Goal: Task Accomplishment & Management: Complete application form

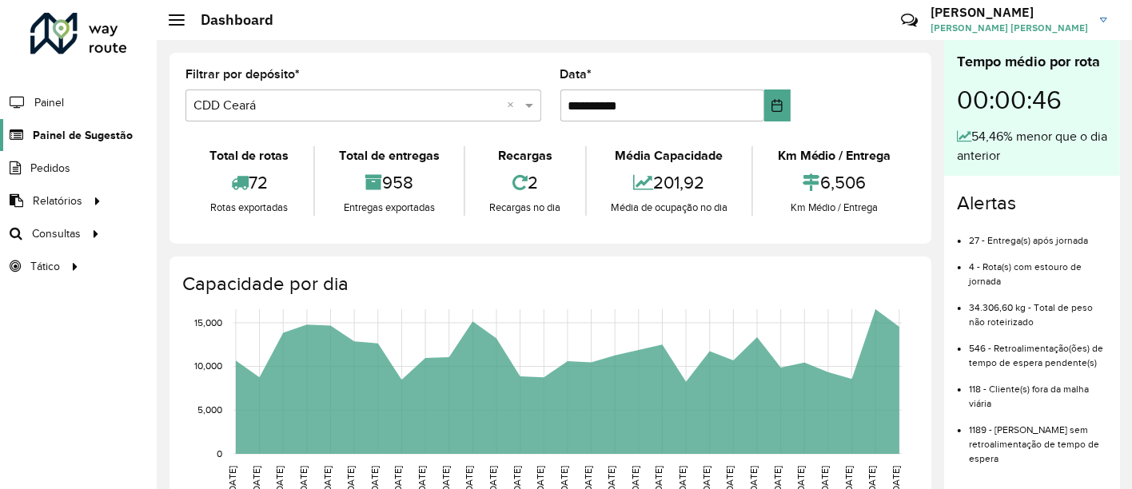
click at [70, 127] on span "Painel de Sugestão" at bounding box center [83, 135] width 100 height 17
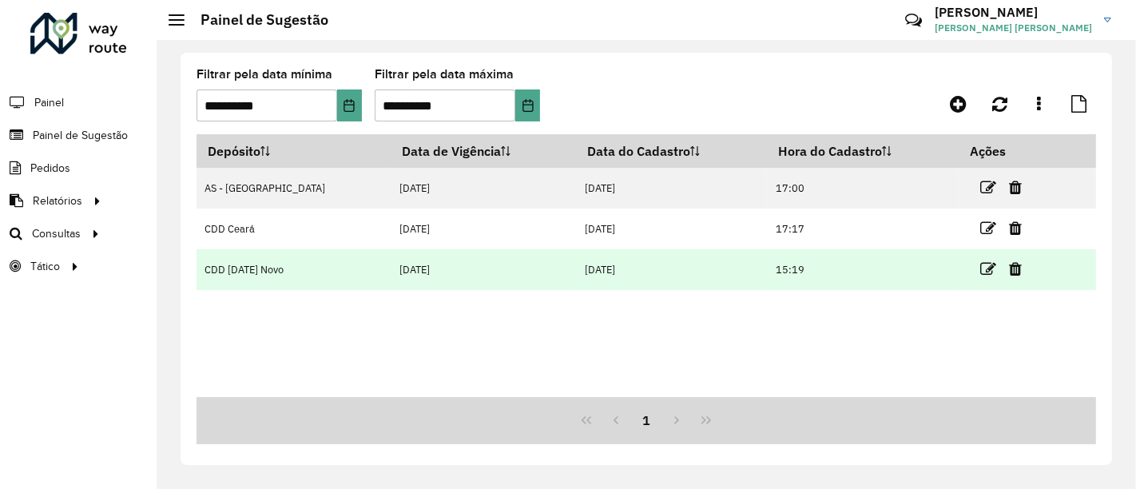
click at [979, 257] on td at bounding box center [1008, 269] width 96 height 40
click at [981, 260] on link at bounding box center [989, 269] width 16 height 22
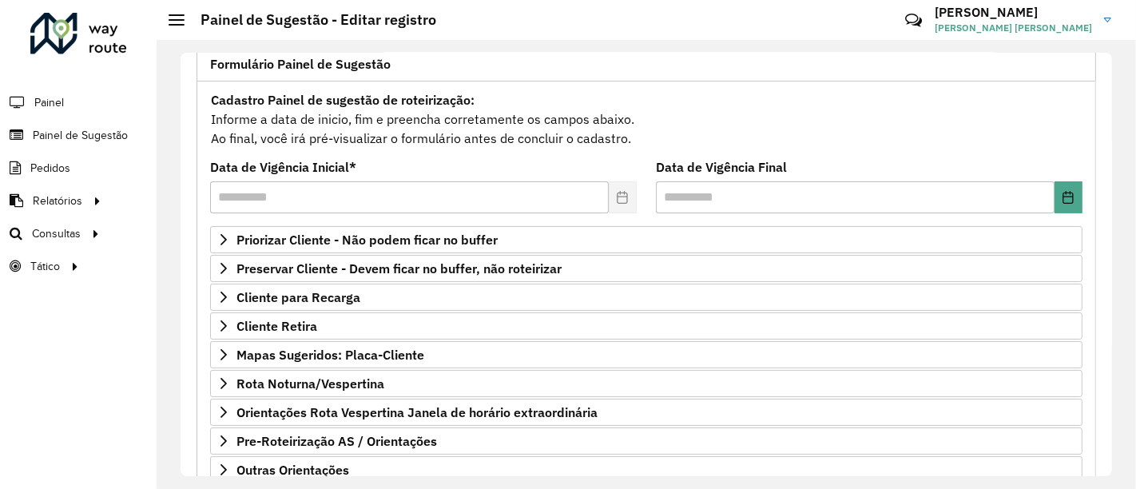
scroll to position [215, 0]
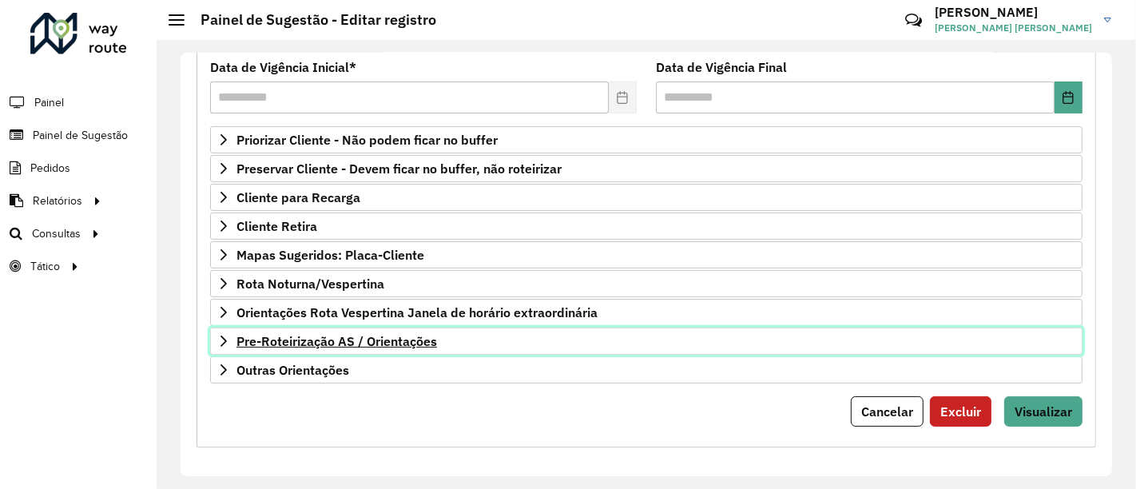
click at [362, 335] on span "Pre-Roteirização AS / Orientações" at bounding box center [337, 341] width 201 height 13
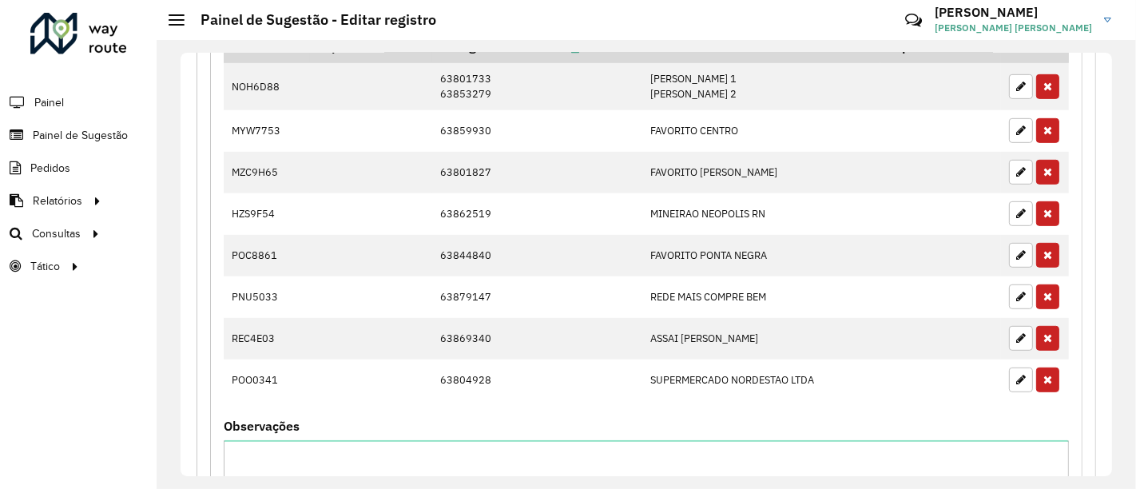
scroll to position [748, 0]
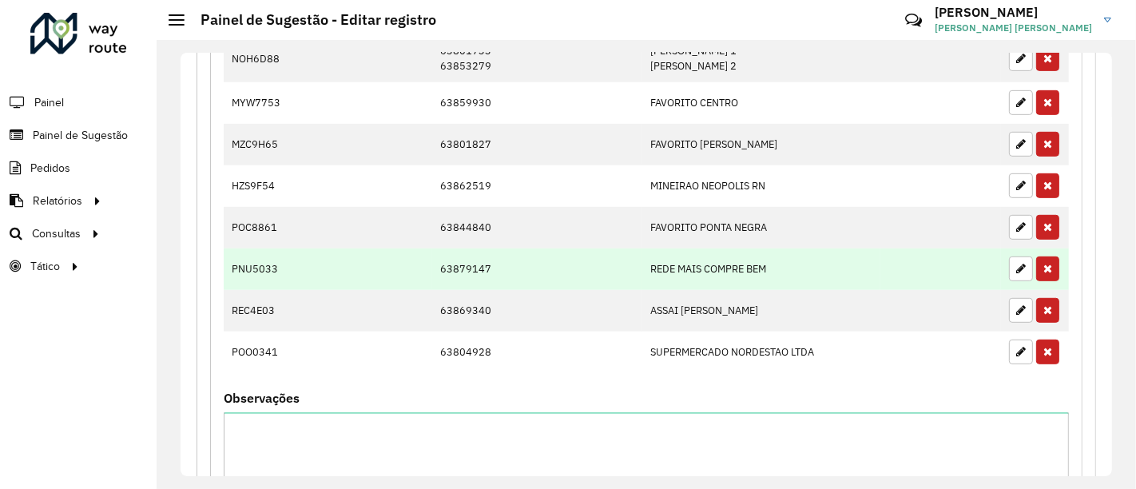
click at [271, 265] on td "PNU5033" at bounding box center [267, 270] width 86 height 42
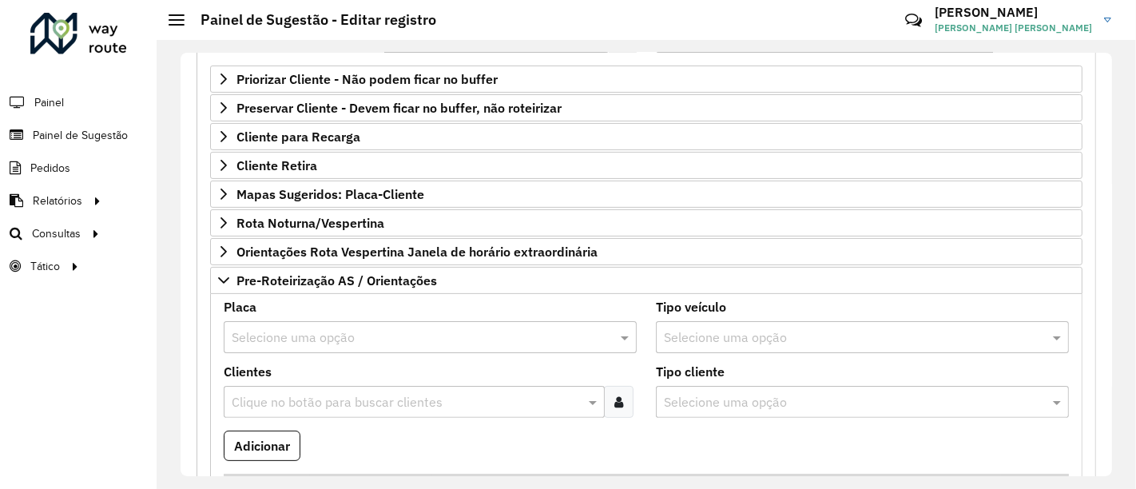
scroll to position [304, 0]
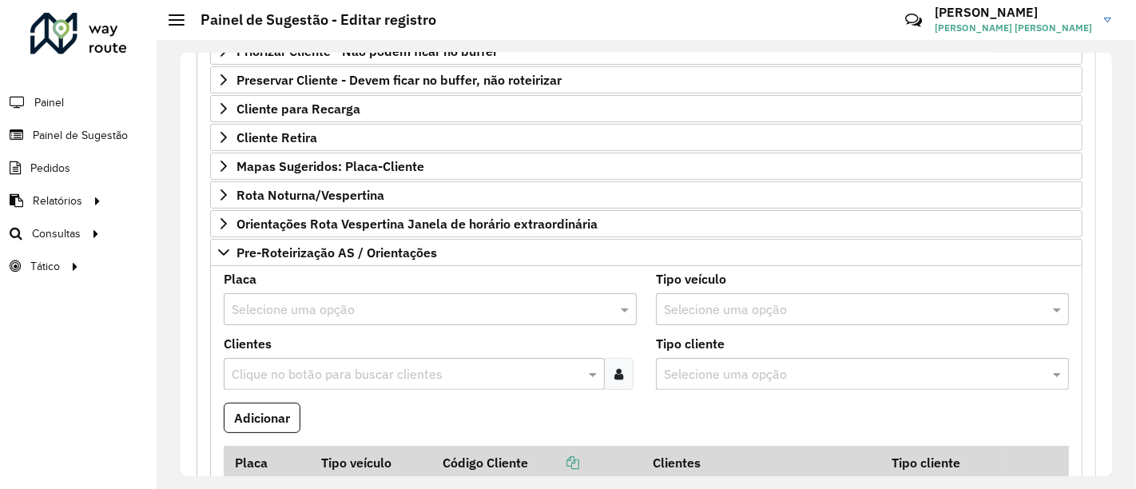
click at [455, 293] on div "Selecione uma opção" at bounding box center [430, 309] width 413 height 32
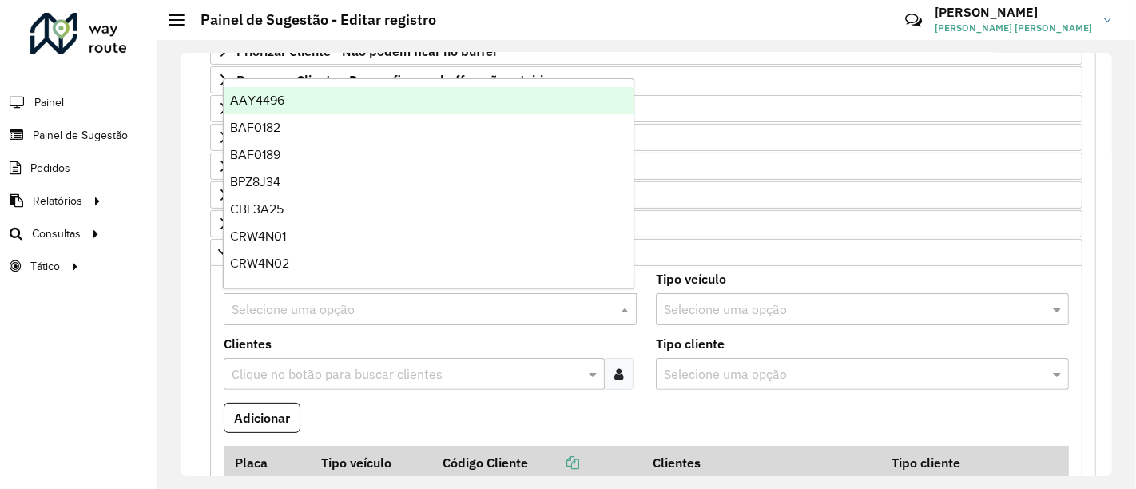
click at [445, 300] on input "text" at bounding box center [414, 309] width 365 height 19
paste input "*******"
type input "*******"
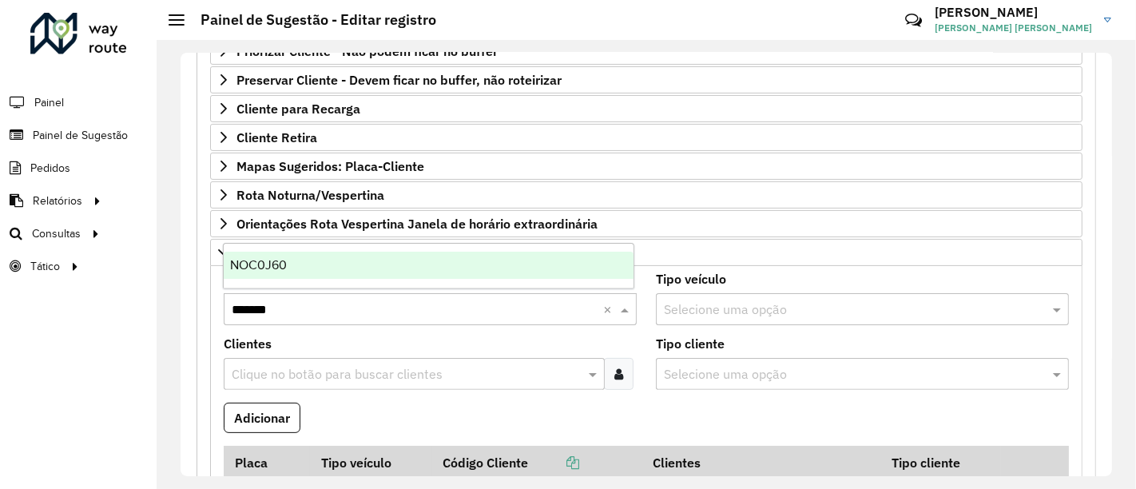
click at [328, 270] on div "NOC0J60" at bounding box center [429, 265] width 410 height 27
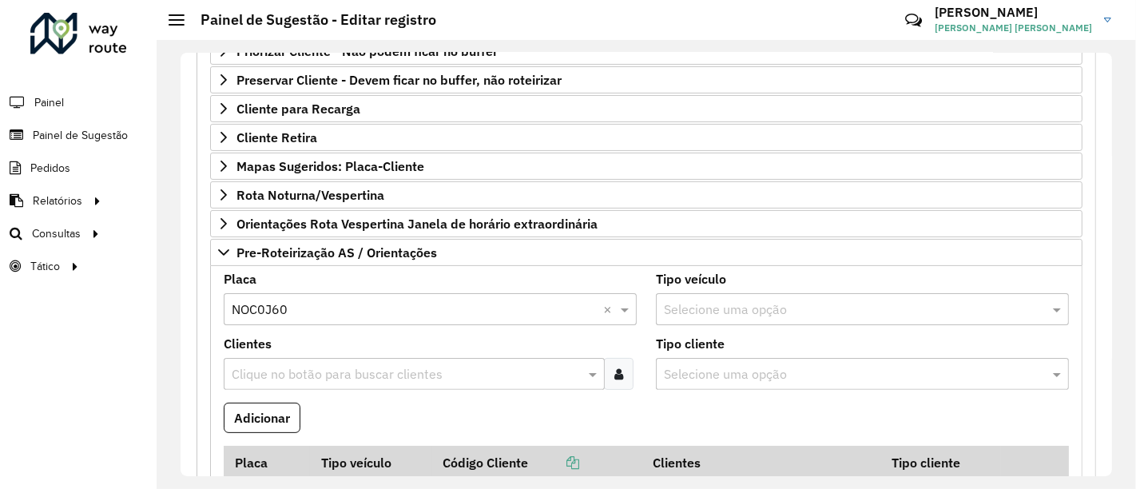
scroll to position [392, 0]
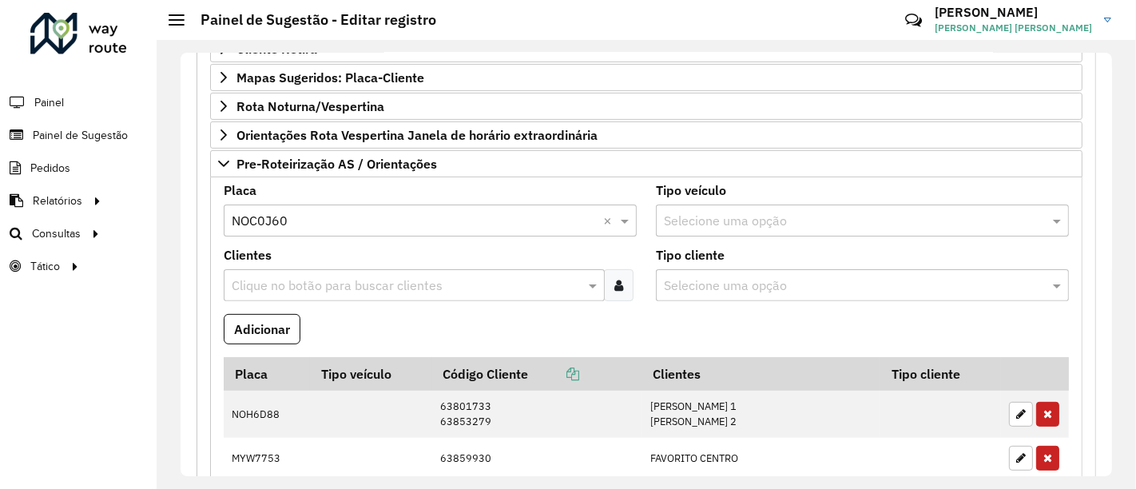
click at [338, 220] on input "text" at bounding box center [414, 221] width 365 height 19
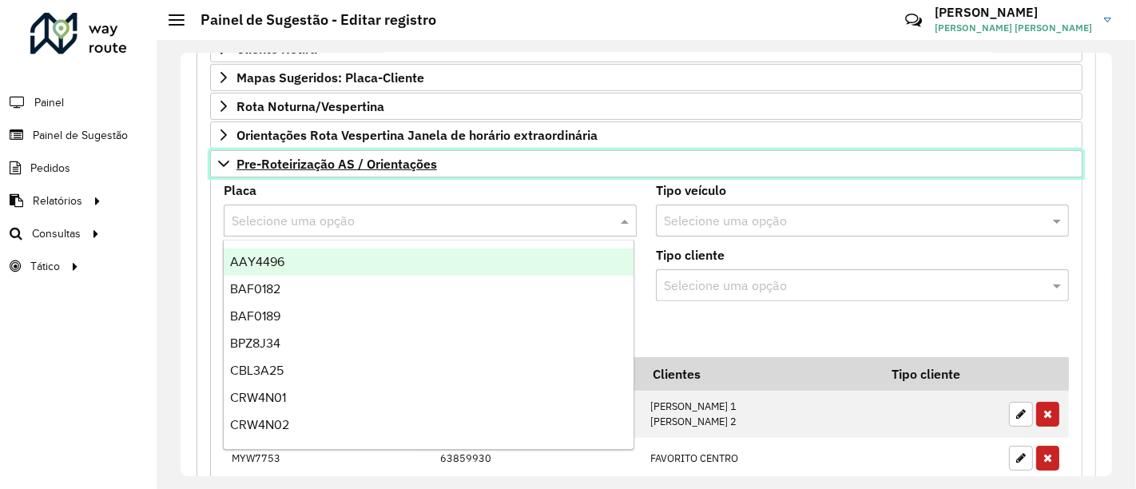
click at [320, 157] on span "Pre-Roteirização AS / Orientações" at bounding box center [337, 163] width 201 height 13
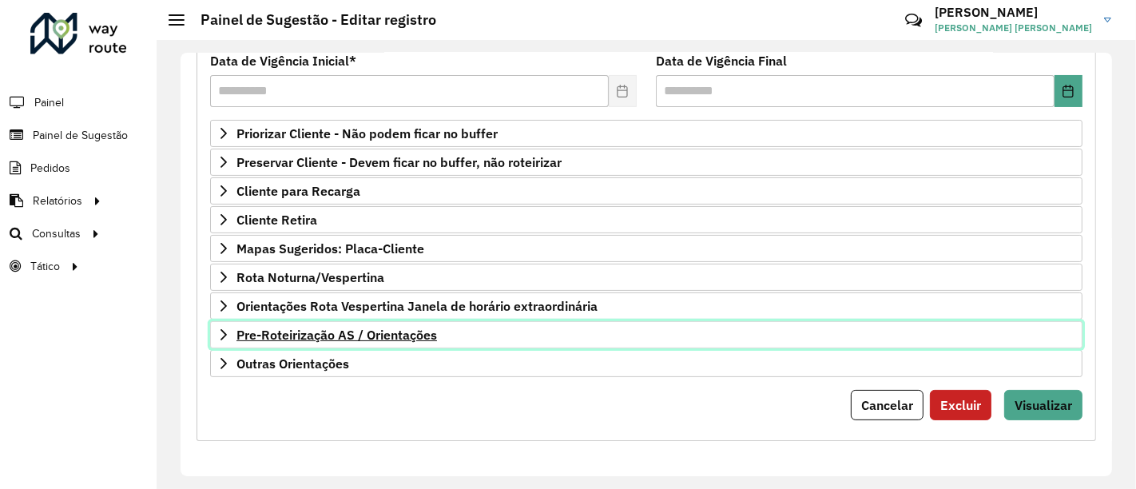
scroll to position [215, 0]
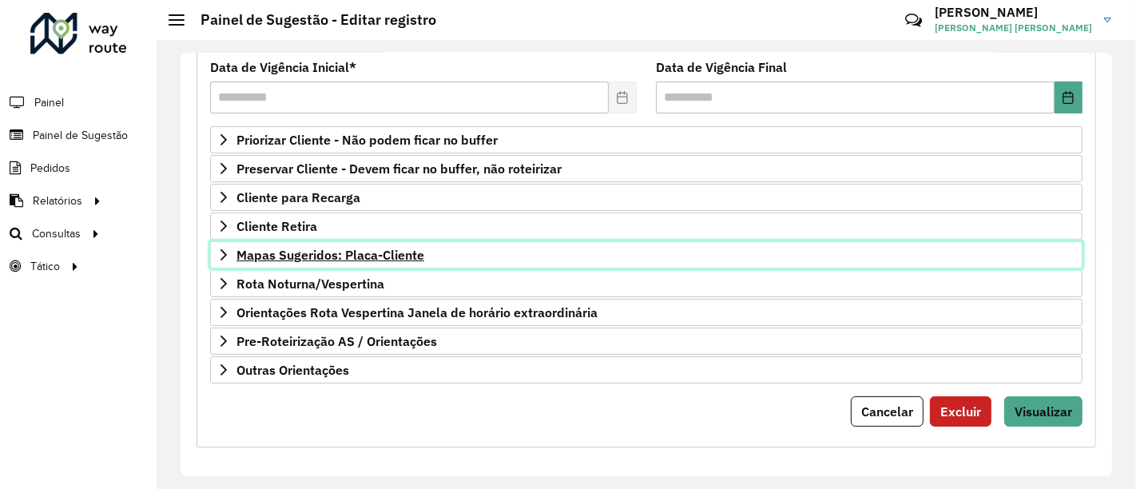
click at [368, 241] on link "Mapas Sugeridos: Placa-Cliente" at bounding box center [646, 254] width 873 height 27
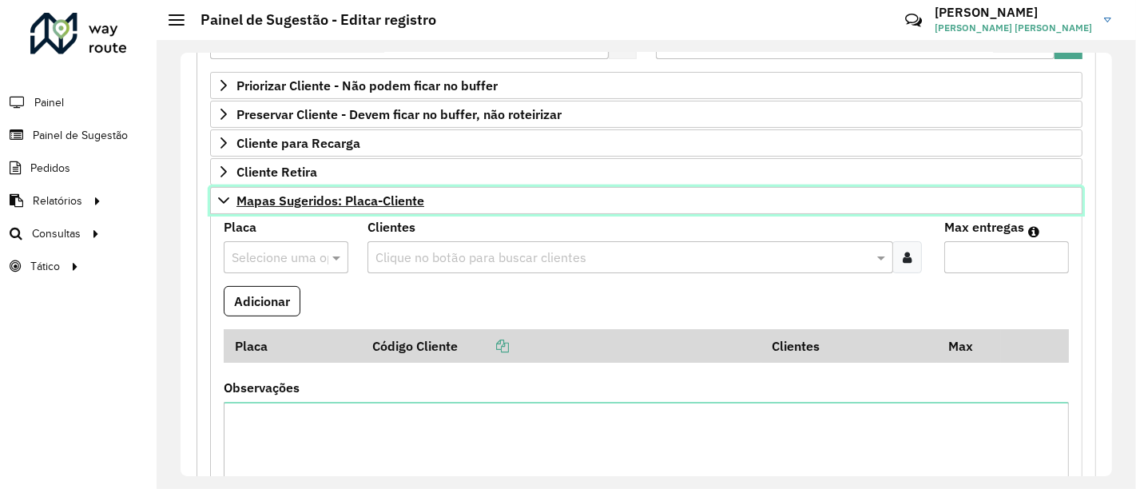
scroll to position [304, 0]
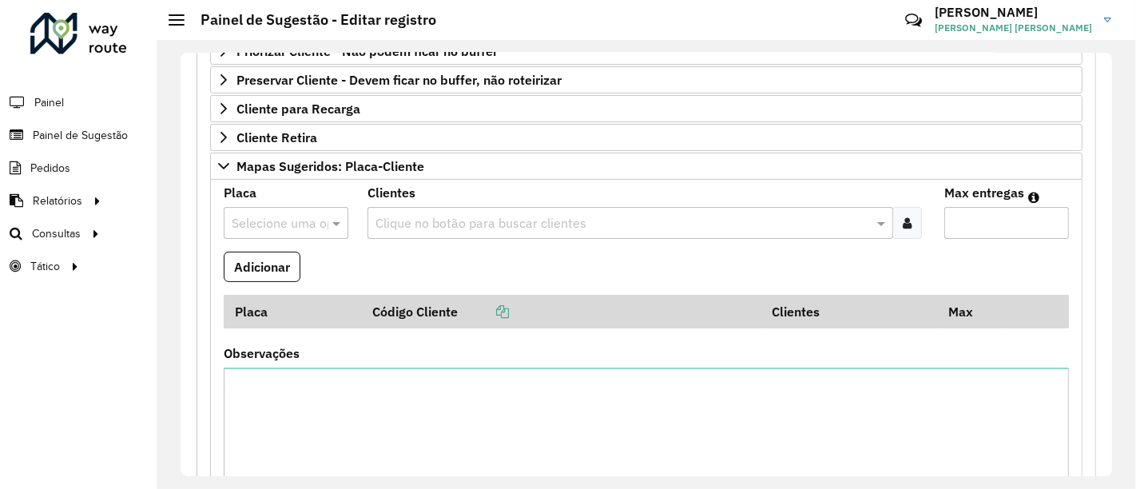
click at [274, 228] on input "text" at bounding box center [270, 223] width 77 height 19
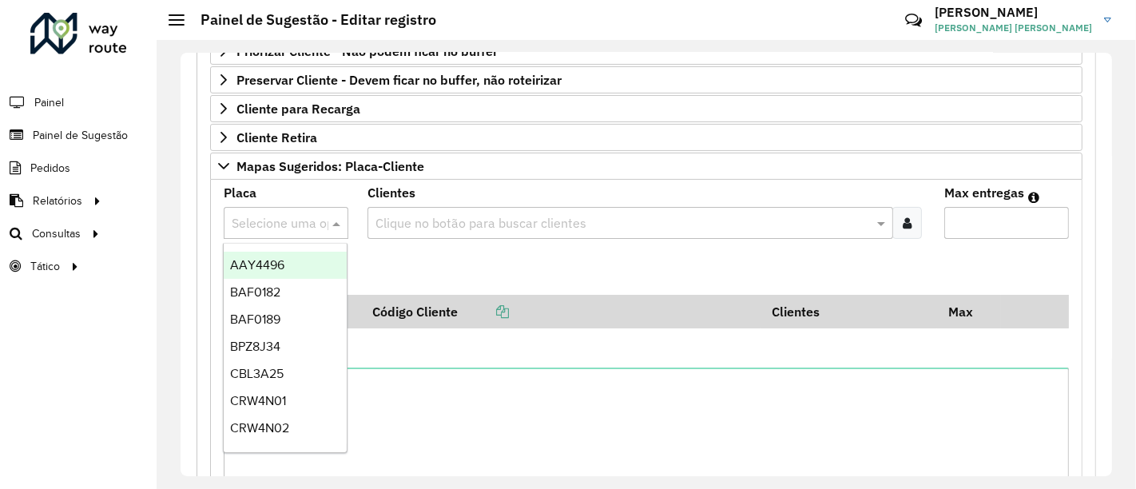
paste input "*******"
type input "*******"
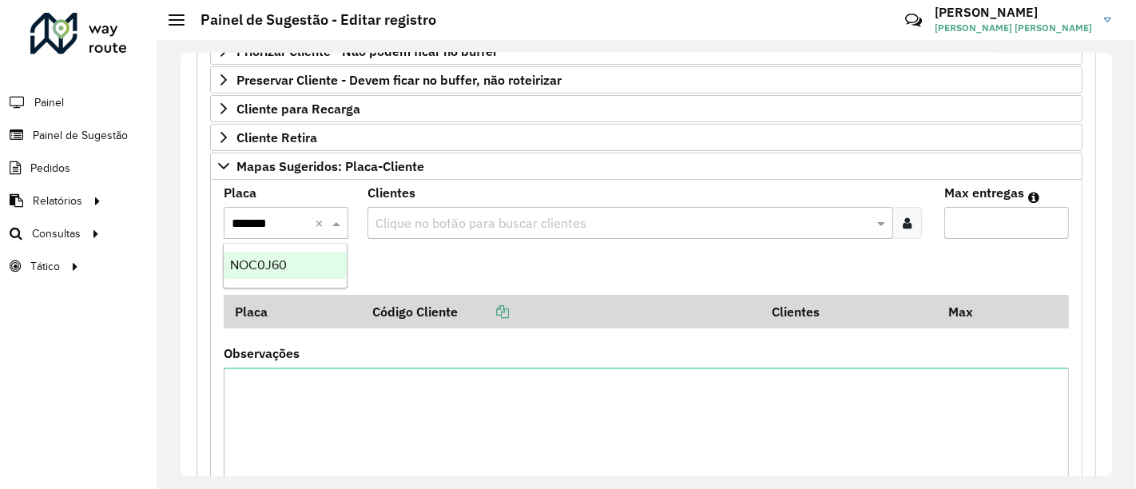
click at [274, 263] on span "NOC0J60" at bounding box center [258, 265] width 57 height 14
click at [449, 222] on input "text" at bounding box center [622, 223] width 501 height 19
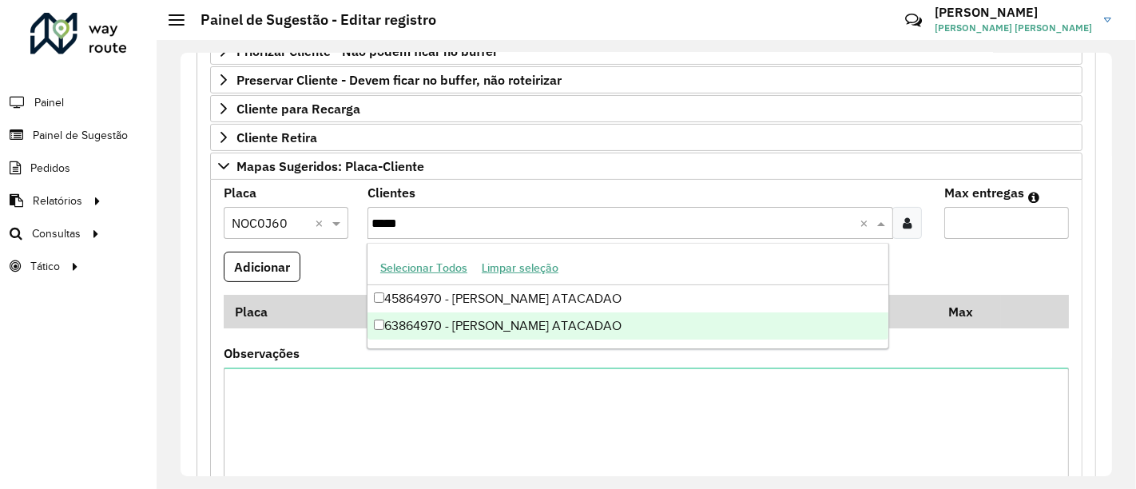
type input "*****"
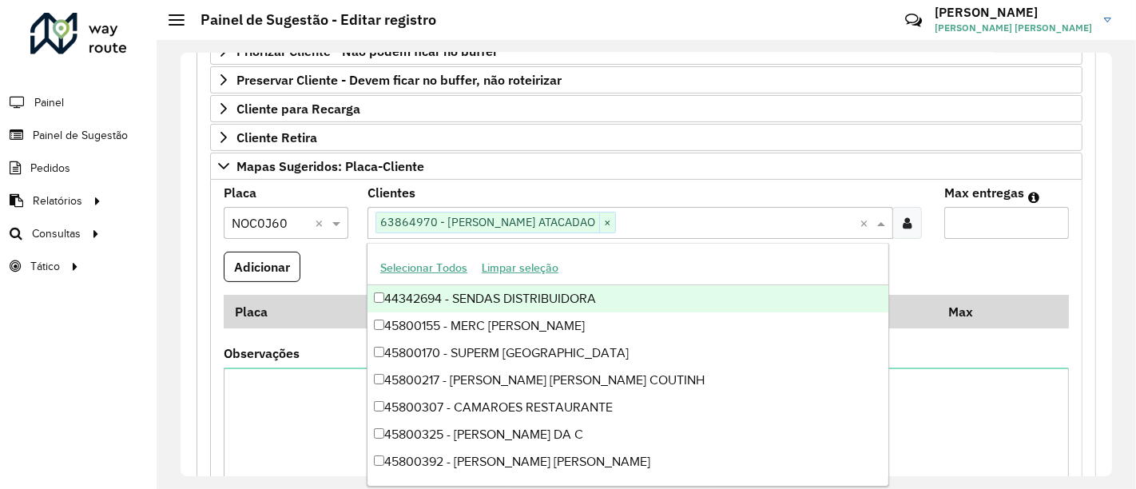
click at [968, 252] on formly-field "Adicionar" at bounding box center [646, 273] width 865 height 43
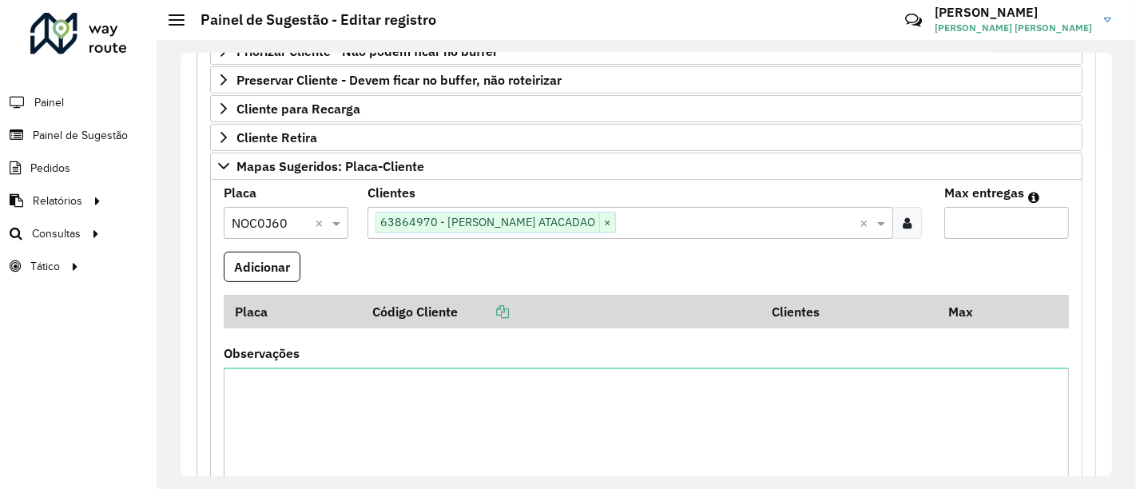
click at [989, 199] on div "Max entregas" at bounding box center [1007, 213] width 125 height 52
click at [984, 207] on input "Max entregas" at bounding box center [1007, 223] width 125 height 32
type input "*"
click at [939, 284] on formly-field "Adicionar" at bounding box center [646, 273] width 865 height 43
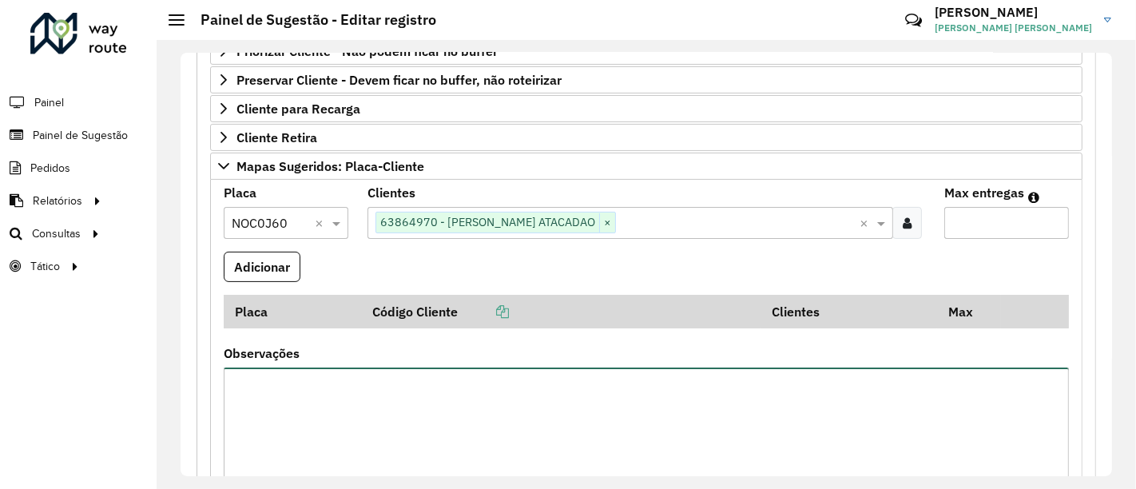
click at [326, 392] on textarea "Observações" at bounding box center [646, 435] width 845 height 135
click at [320, 376] on textarea "**********" at bounding box center [646, 435] width 845 height 135
type textarea "**********"
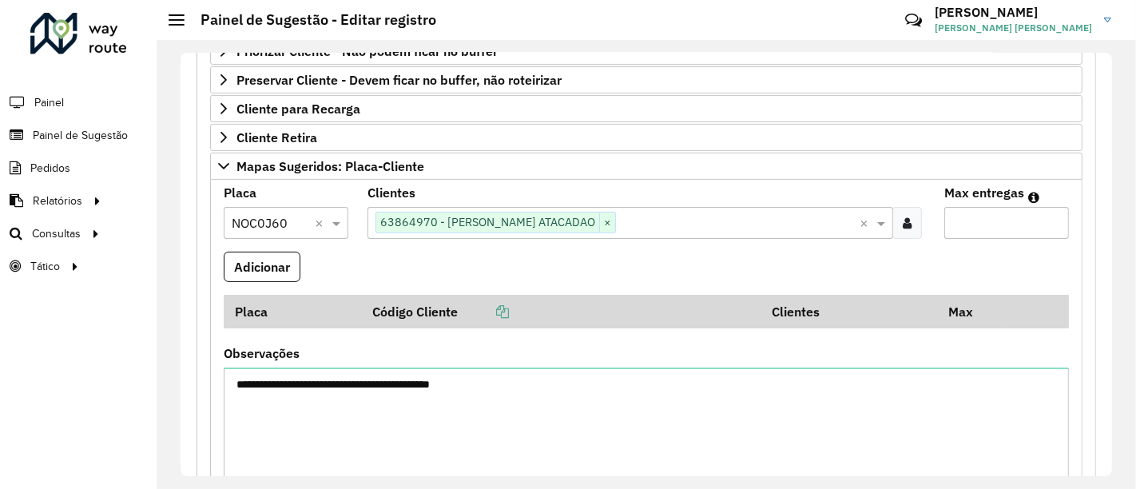
click at [959, 201] on div "[PERSON_NAME] entregas *" at bounding box center [1007, 213] width 125 height 52
click at [959, 216] on input "*" at bounding box center [1007, 223] width 125 height 32
type input "**"
click at [276, 265] on button "Adicionar" at bounding box center [262, 267] width 77 height 30
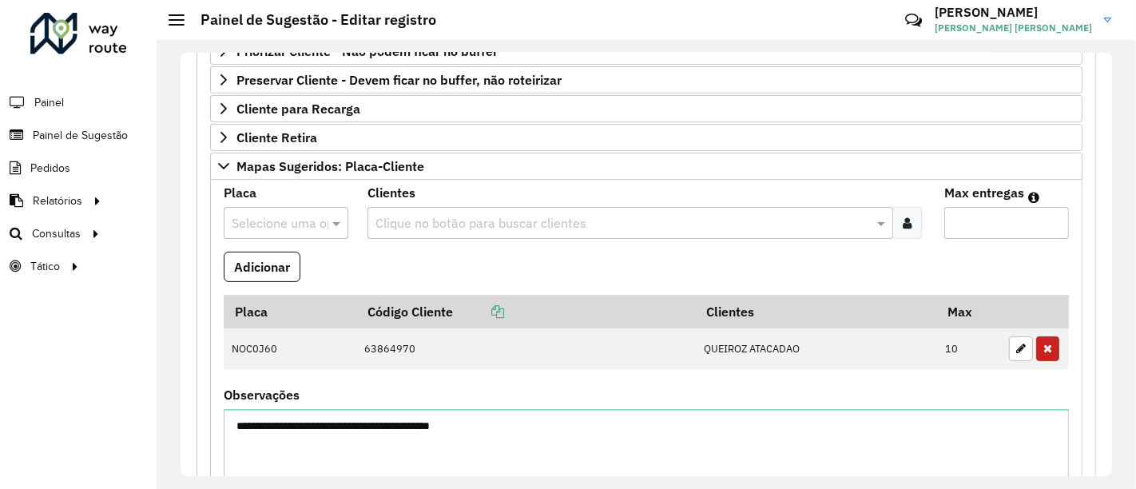
scroll to position [215, 0]
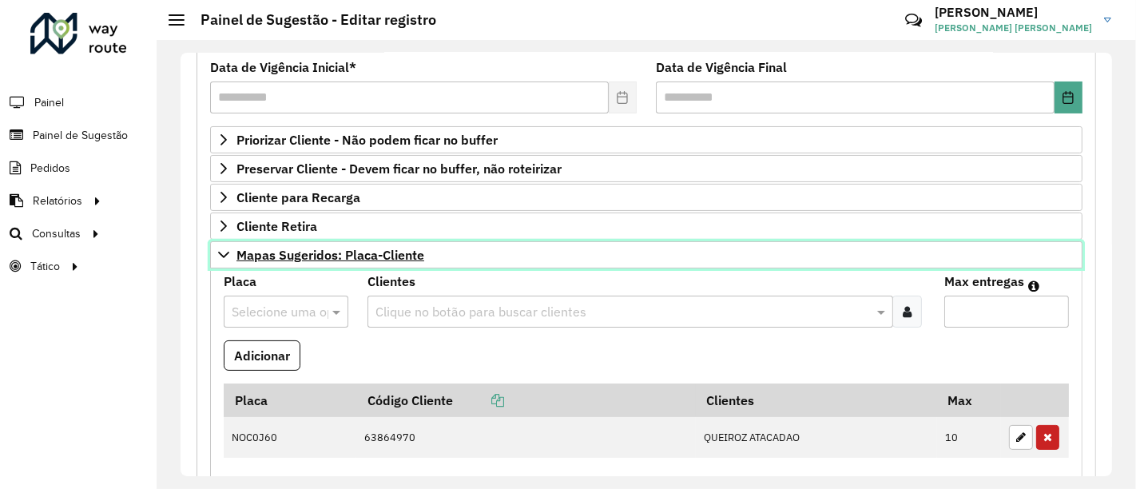
click at [299, 257] on span "Mapas Sugeridos: Placa-Cliente" at bounding box center [331, 255] width 188 height 13
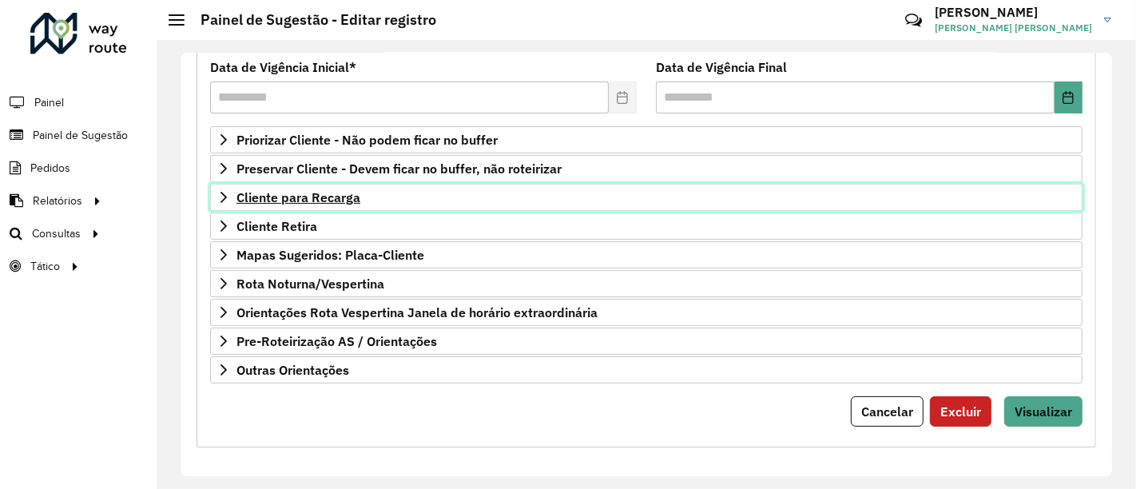
click at [338, 191] on span "Cliente para Recarga" at bounding box center [299, 197] width 124 height 13
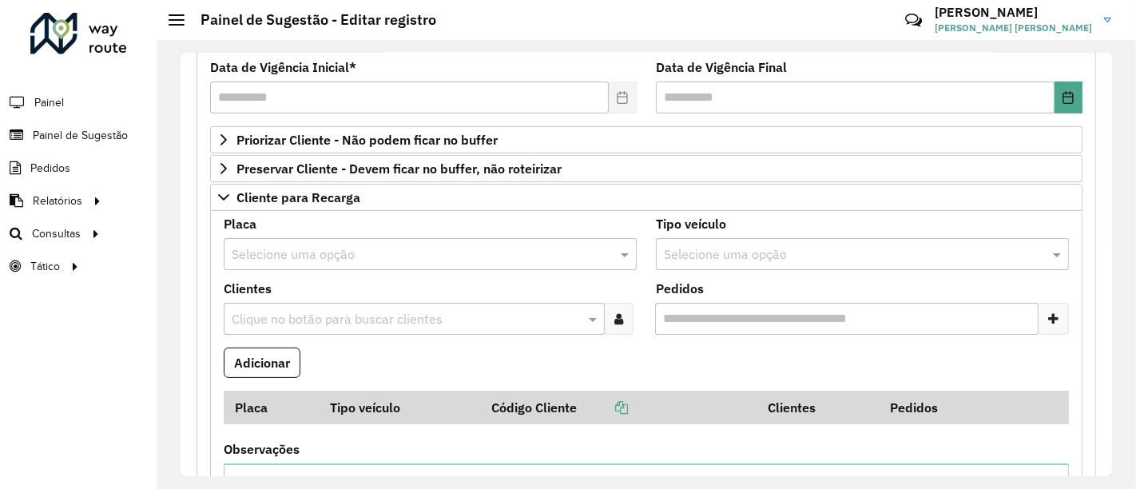
click at [352, 249] on input "text" at bounding box center [414, 254] width 365 height 19
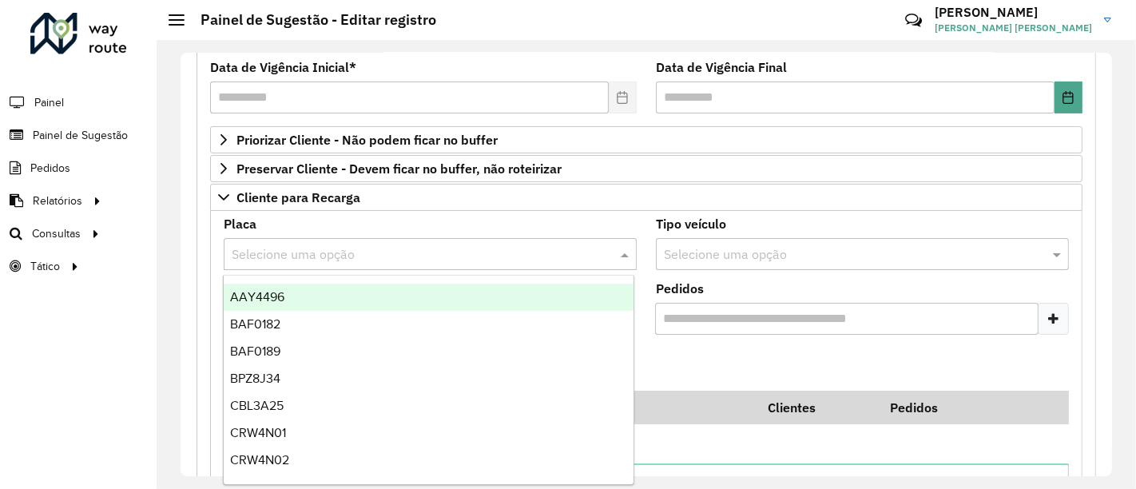
click at [352, 249] on input "text" at bounding box center [414, 254] width 365 height 19
click at [865, 355] on formly-field "Adicionar" at bounding box center [646, 369] width 865 height 43
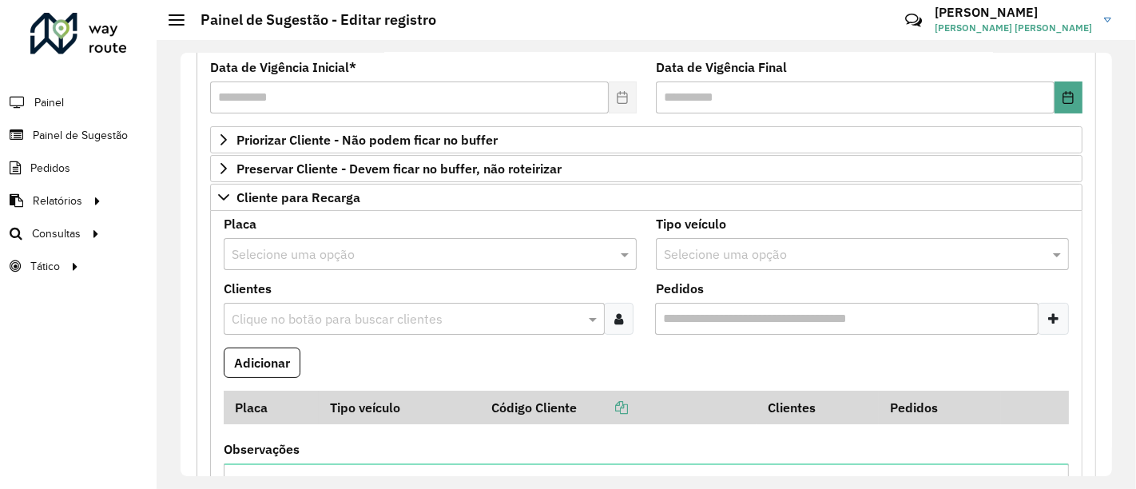
scroll to position [304, 0]
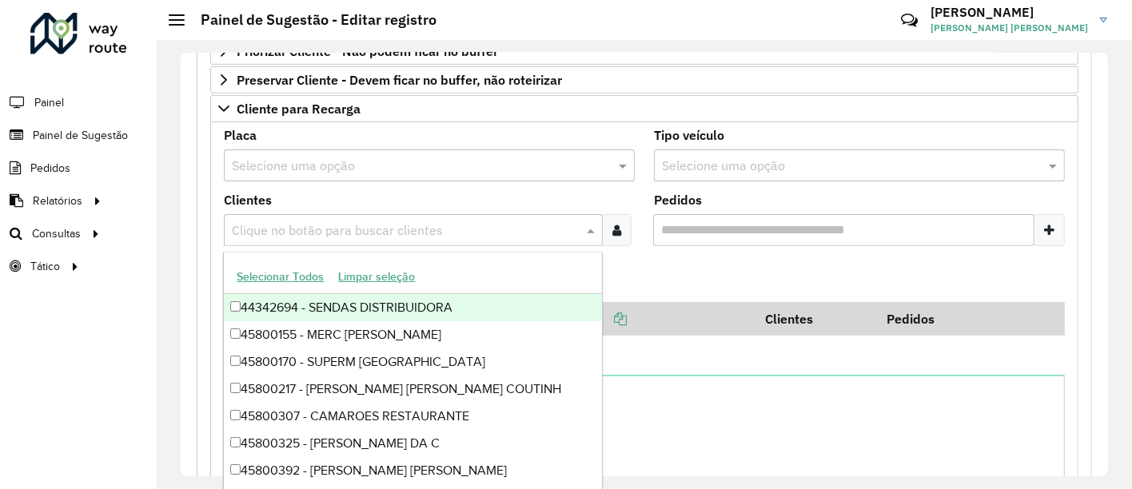
click at [308, 225] on input "text" at bounding box center [405, 230] width 355 height 19
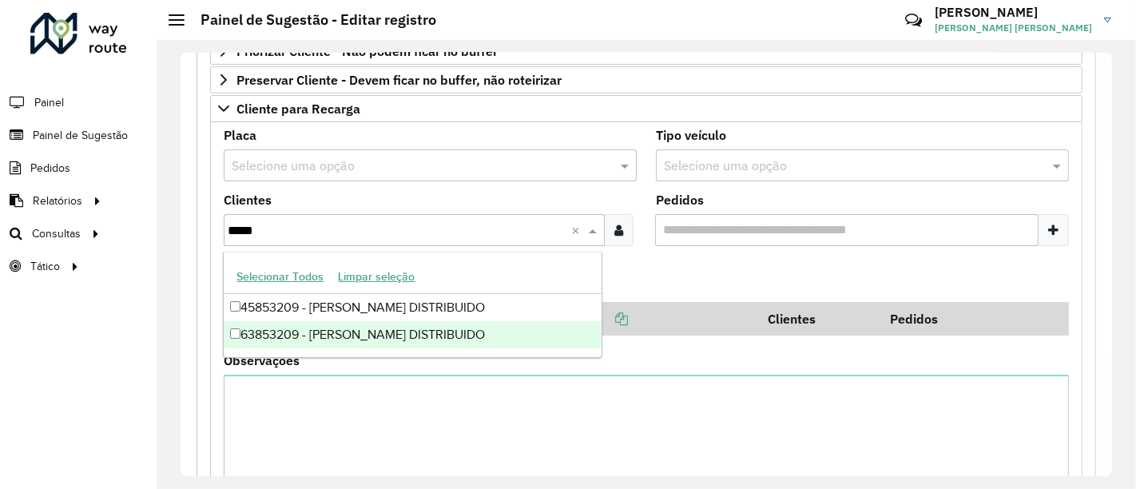
type input "*****"
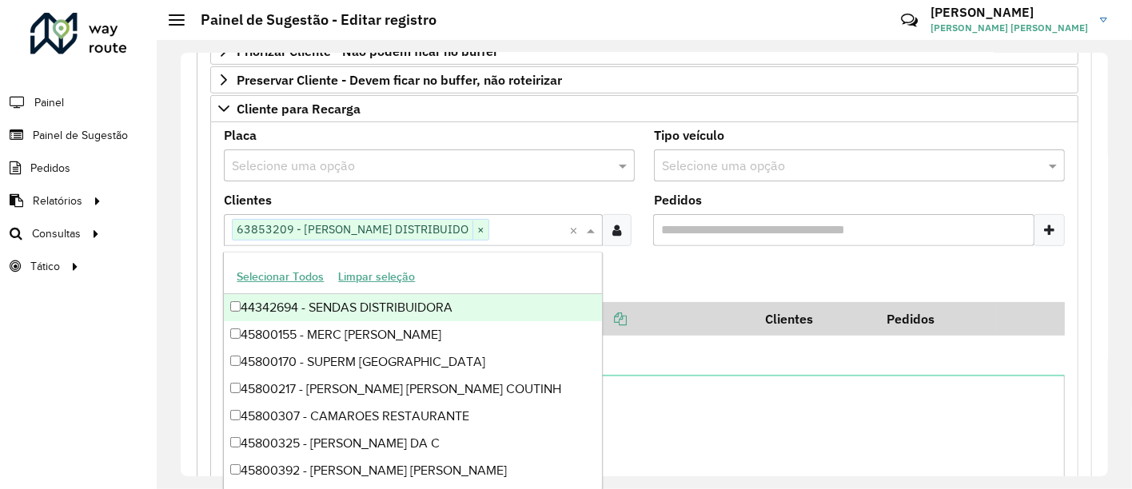
click at [504, 228] on input "text" at bounding box center [529, 230] width 80 height 19
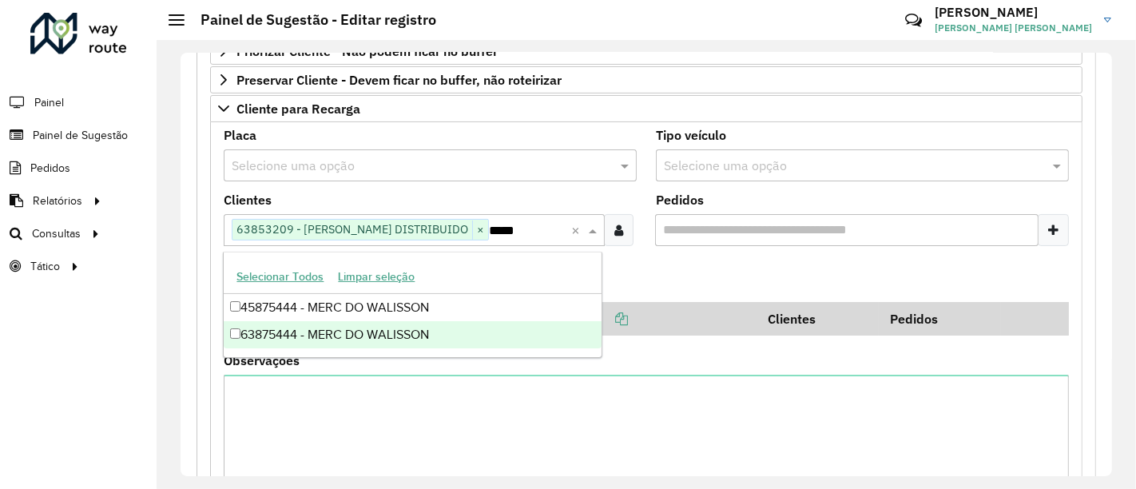
type input "*****"
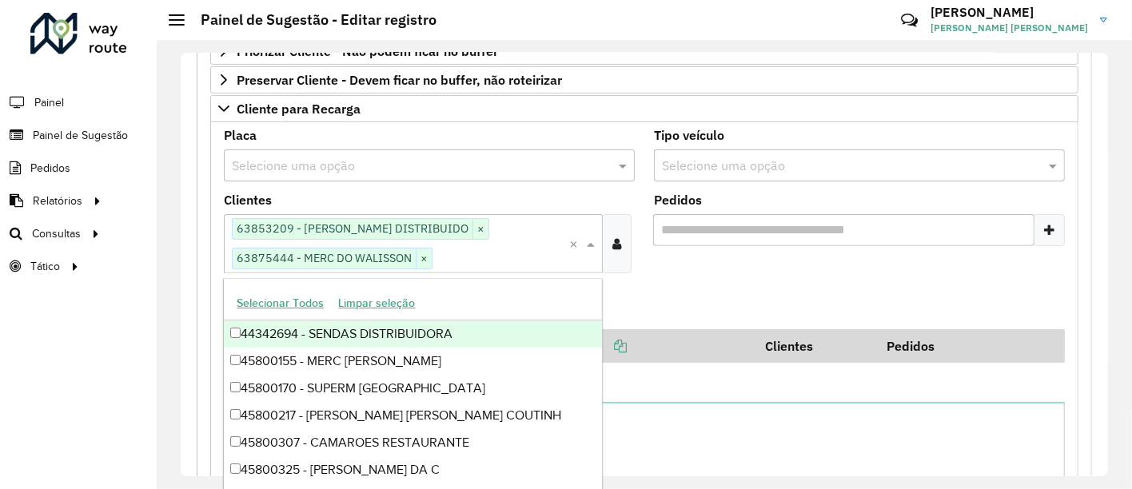
click at [726, 300] on formly-field "Adicionar" at bounding box center [644, 307] width 860 height 43
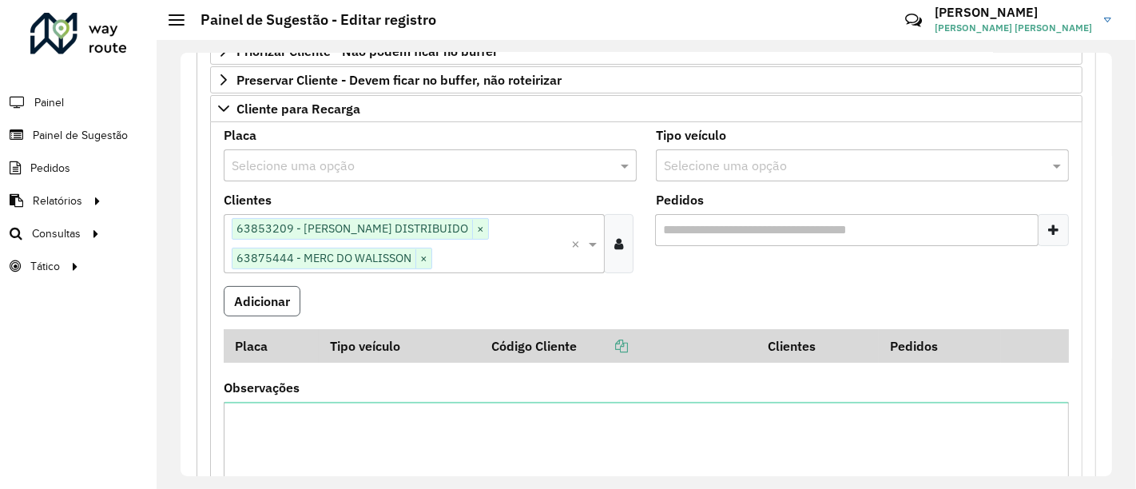
click at [288, 296] on button "Adicionar" at bounding box center [262, 301] width 77 height 30
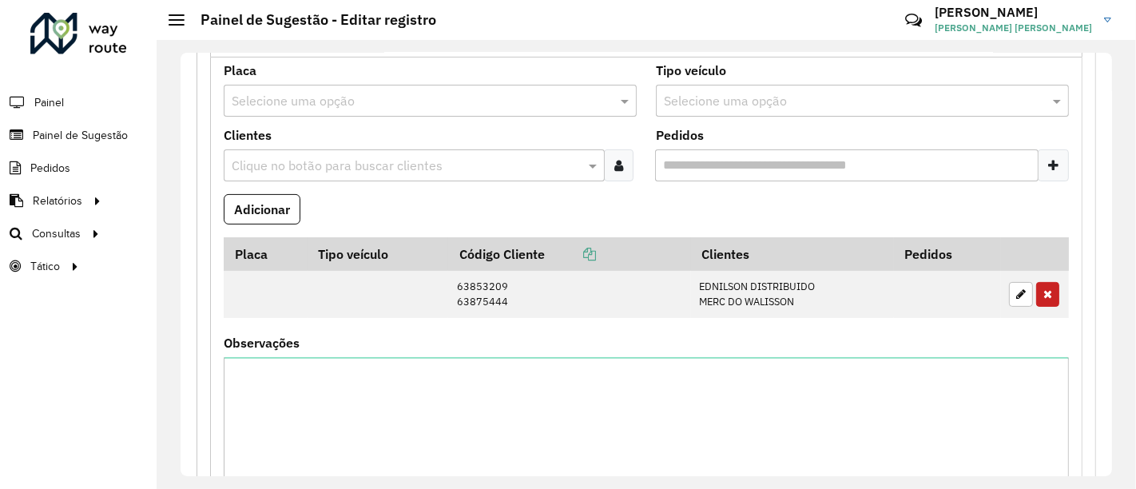
scroll to position [392, 0]
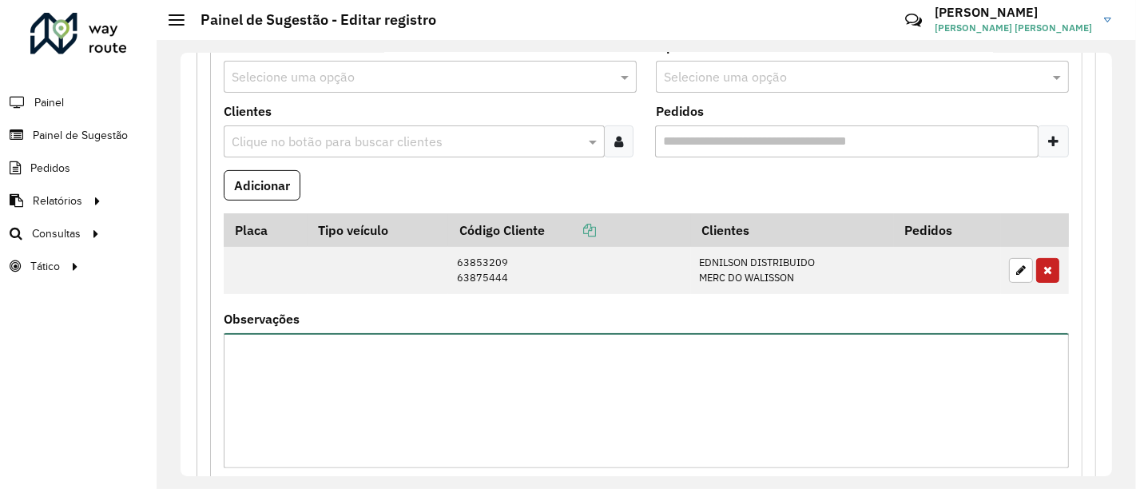
click at [649, 371] on textarea "Observações" at bounding box center [646, 400] width 845 height 135
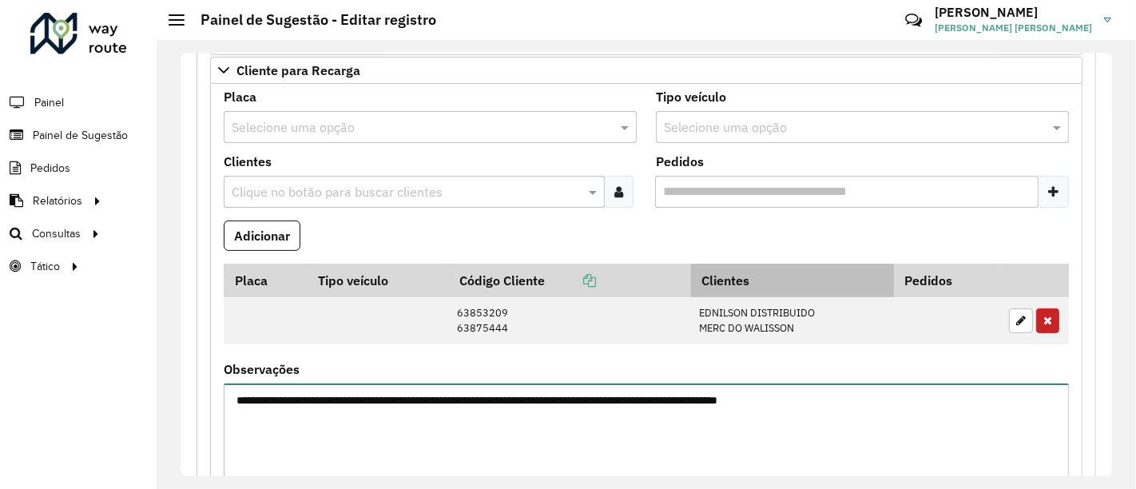
scroll to position [304, 0]
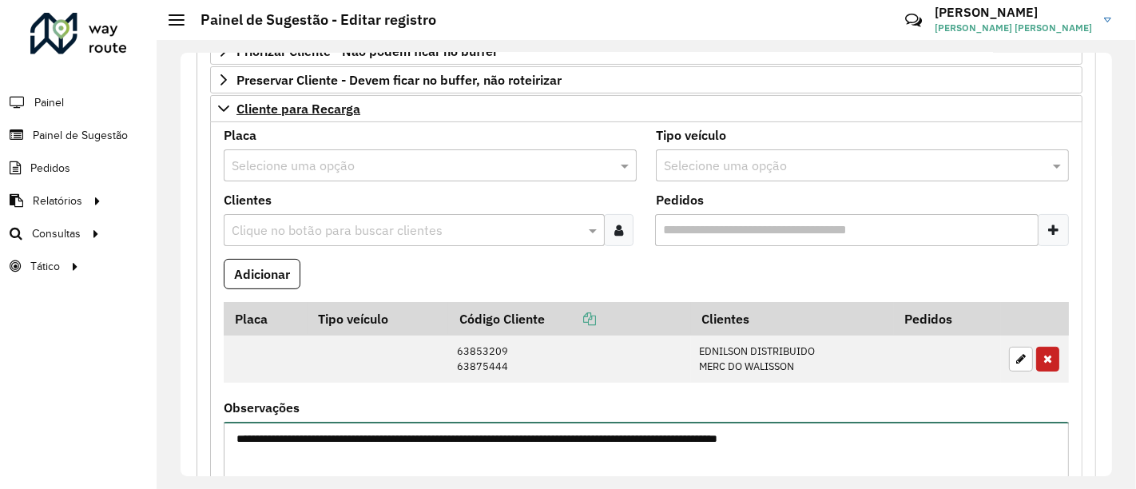
type textarea "**********"
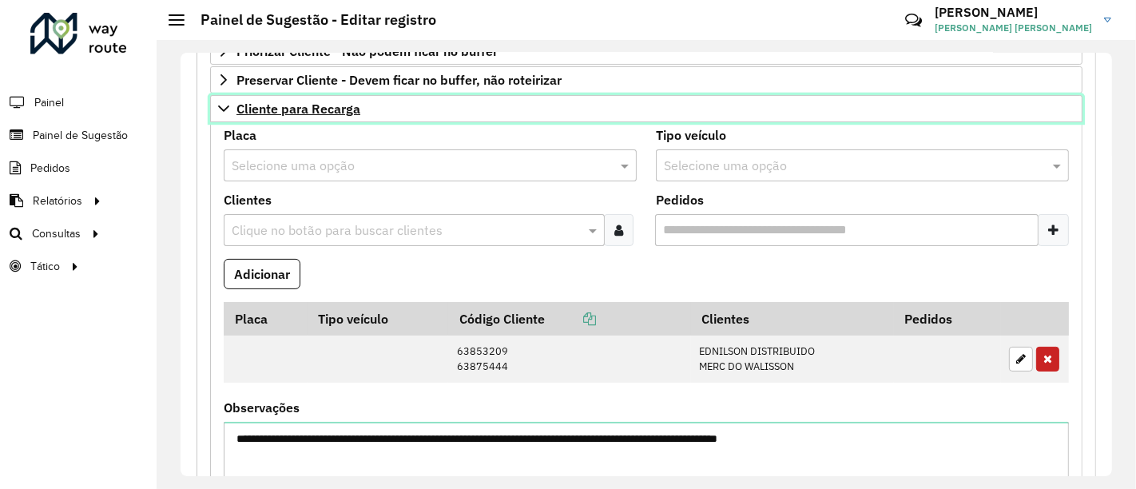
click at [357, 109] on span "Cliente para Recarga" at bounding box center [299, 108] width 124 height 13
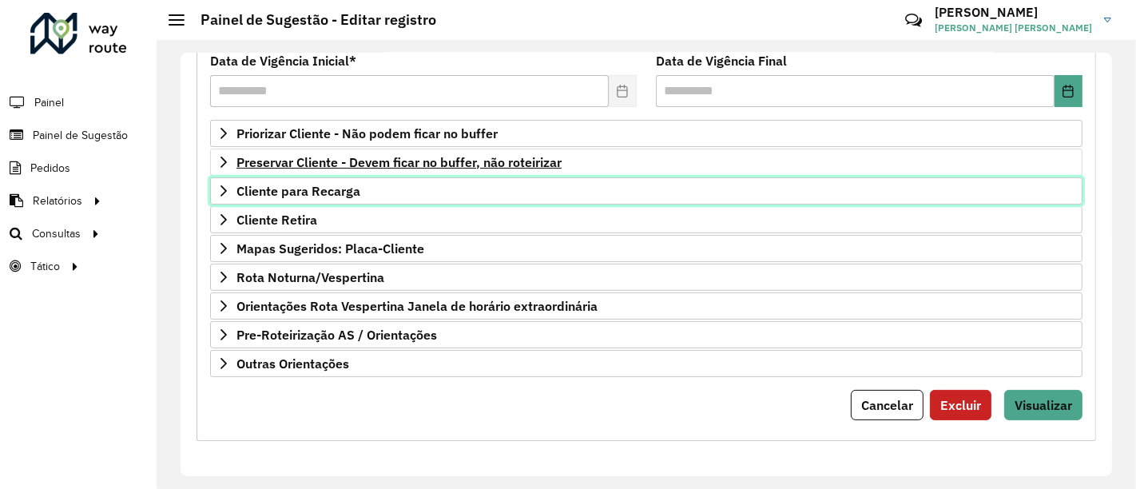
scroll to position [215, 0]
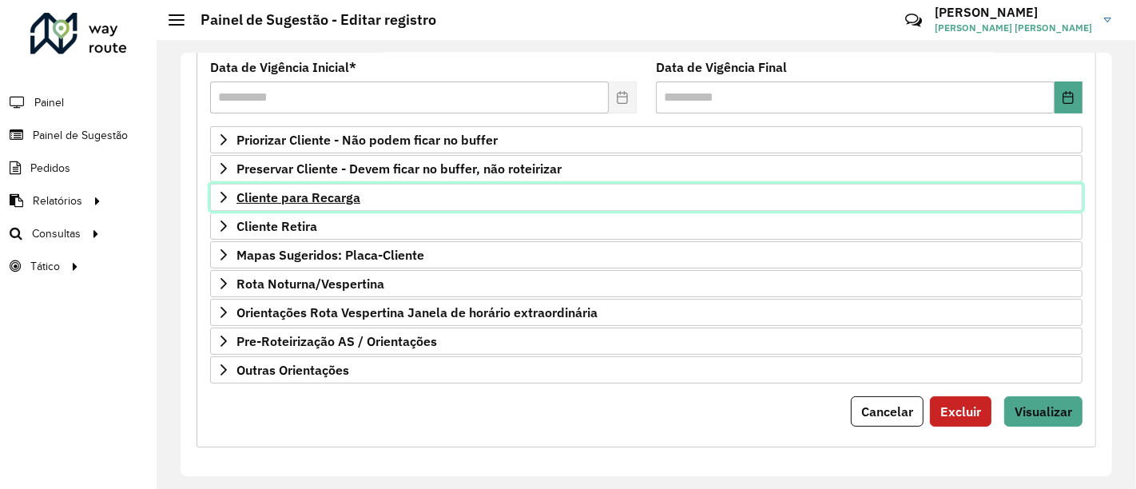
click at [338, 191] on span "Cliente para Recarga" at bounding box center [299, 197] width 124 height 13
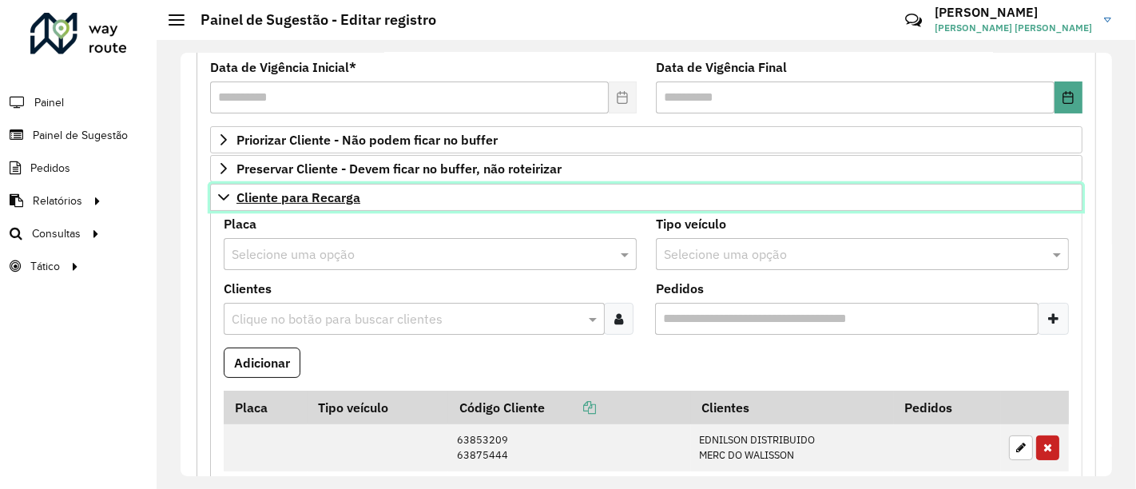
scroll to position [304, 0]
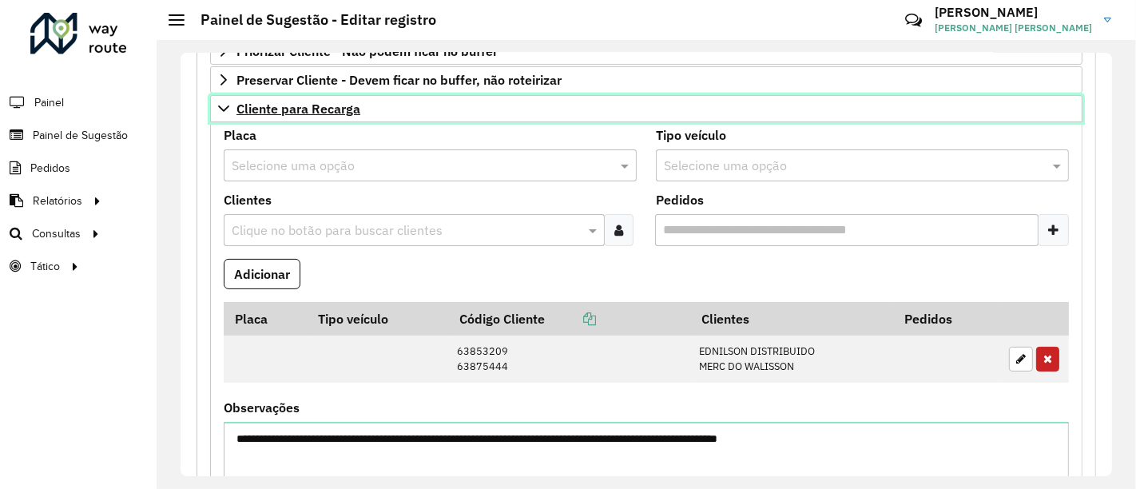
click at [352, 104] on span "Cliente para Recarga" at bounding box center [299, 108] width 124 height 13
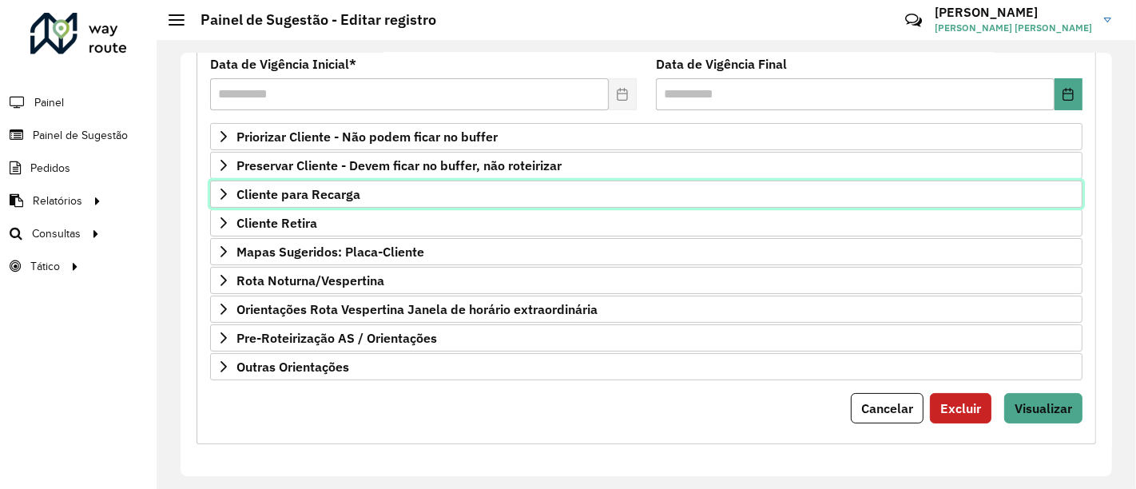
scroll to position [215, 0]
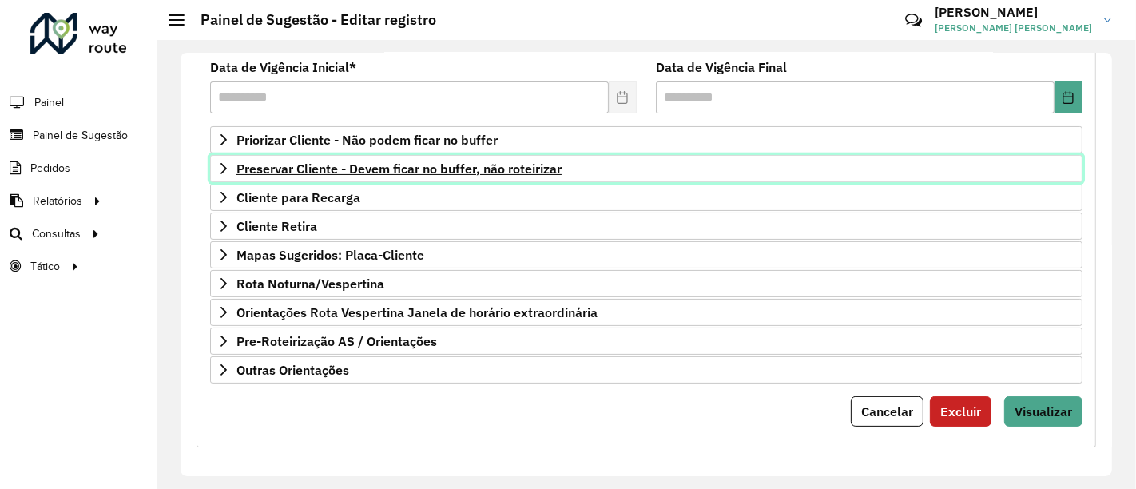
click at [433, 166] on span "Preservar Cliente - Devem ficar no buffer, não roteirizar" at bounding box center [399, 168] width 325 height 13
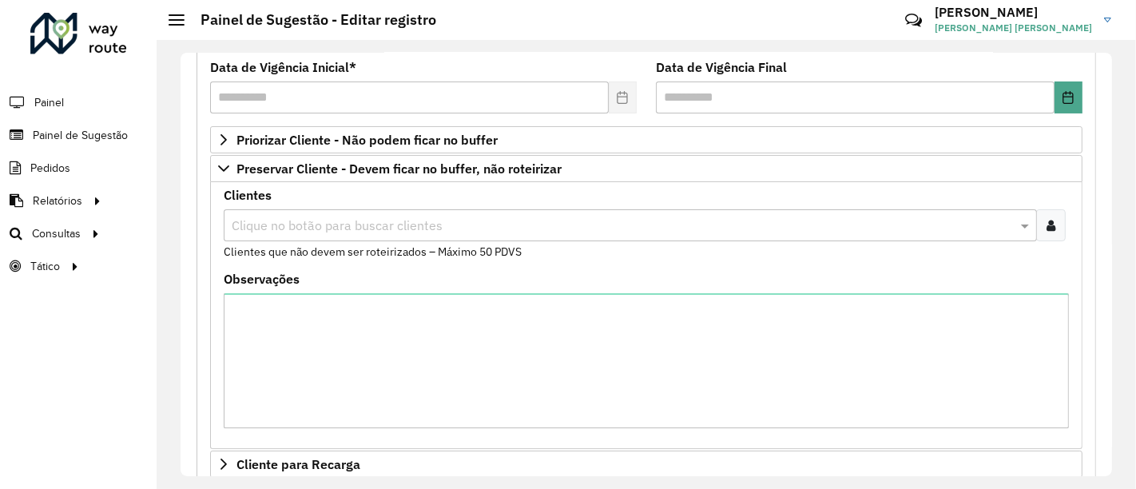
click at [349, 217] on input "text" at bounding box center [623, 226] width 790 height 19
paste input "*****"
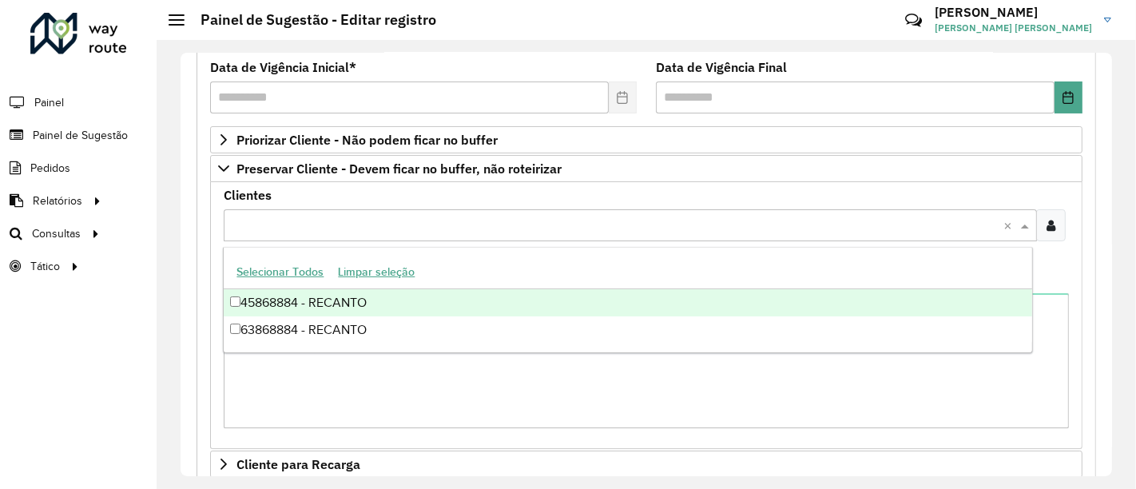
type input "*****"
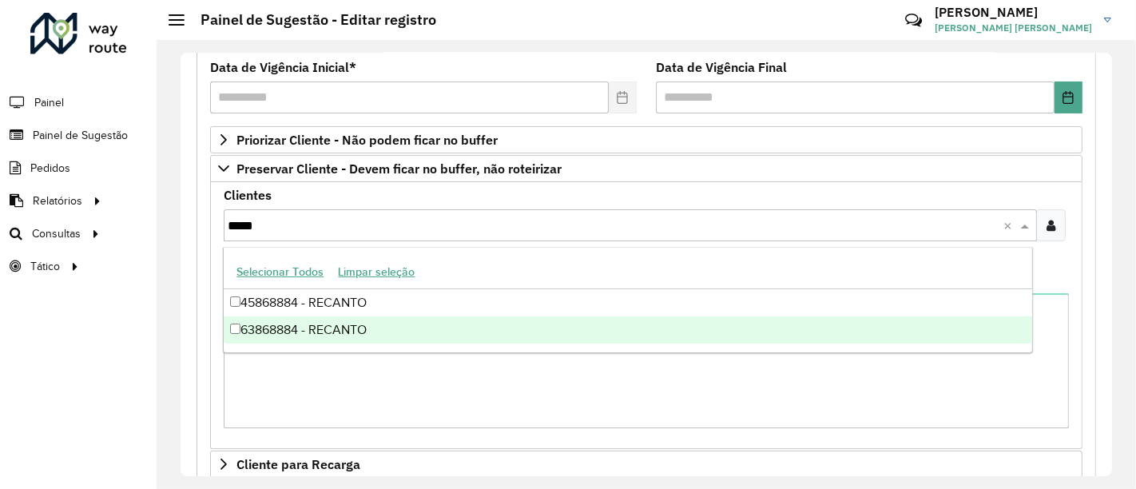
click at [240, 324] on div "63868884 - RECANTO" at bounding box center [628, 329] width 808 height 27
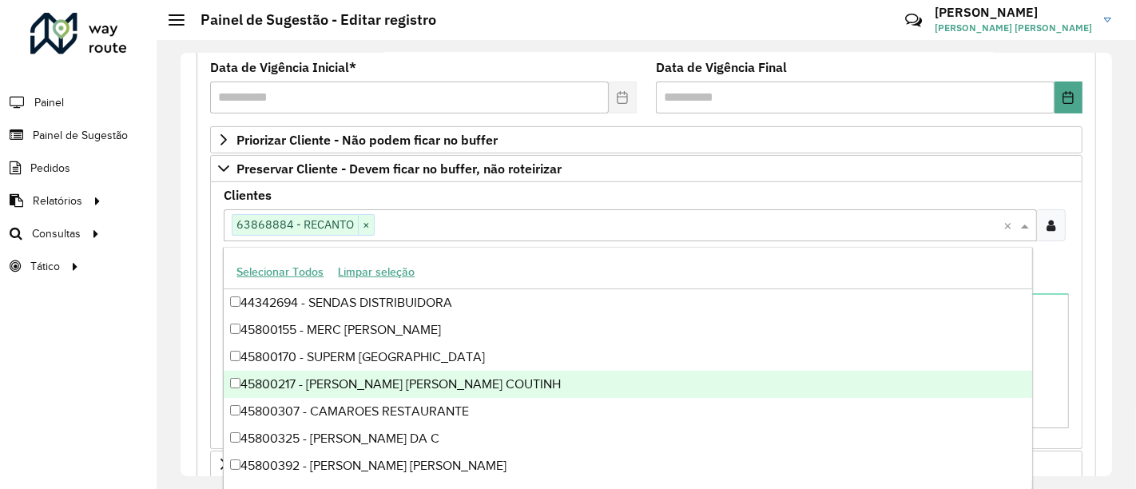
click at [1069, 377] on formly-field "Observações" at bounding box center [646, 357] width 865 height 168
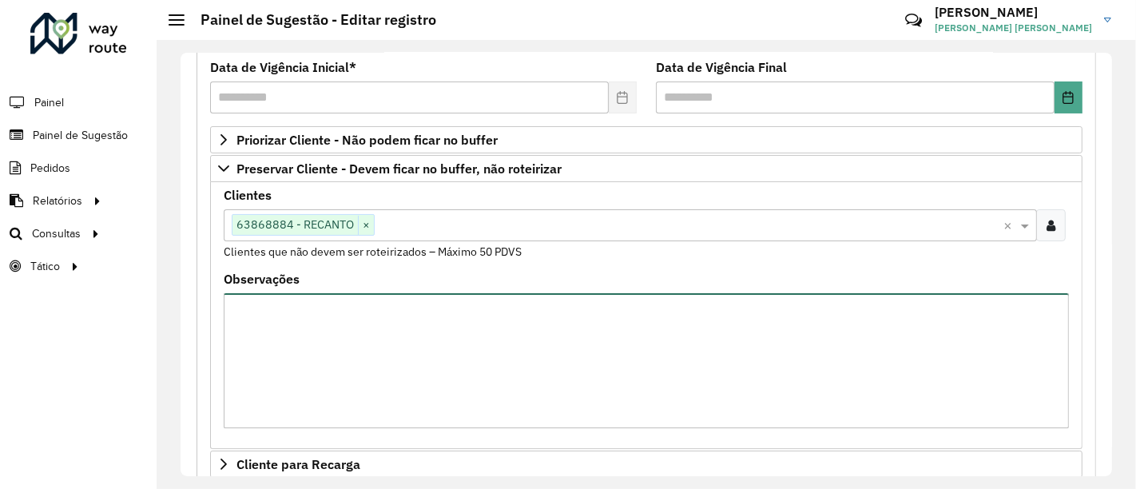
click at [997, 334] on textarea "Observações" at bounding box center [646, 360] width 845 height 135
type textarea "**********"
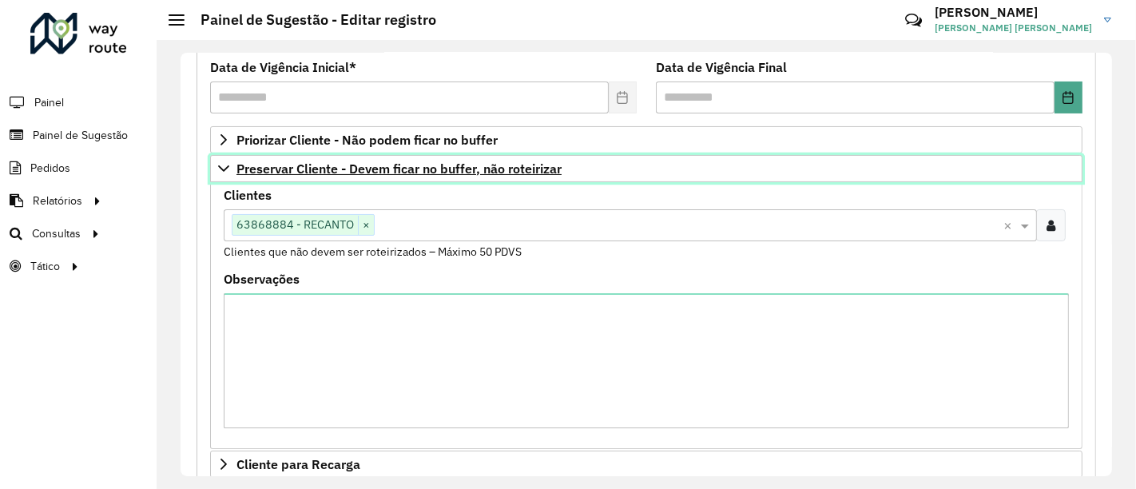
click at [568, 167] on link "Preservar Cliente - Devem ficar no buffer, não roteirizar" at bounding box center [646, 168] width 873 height 27
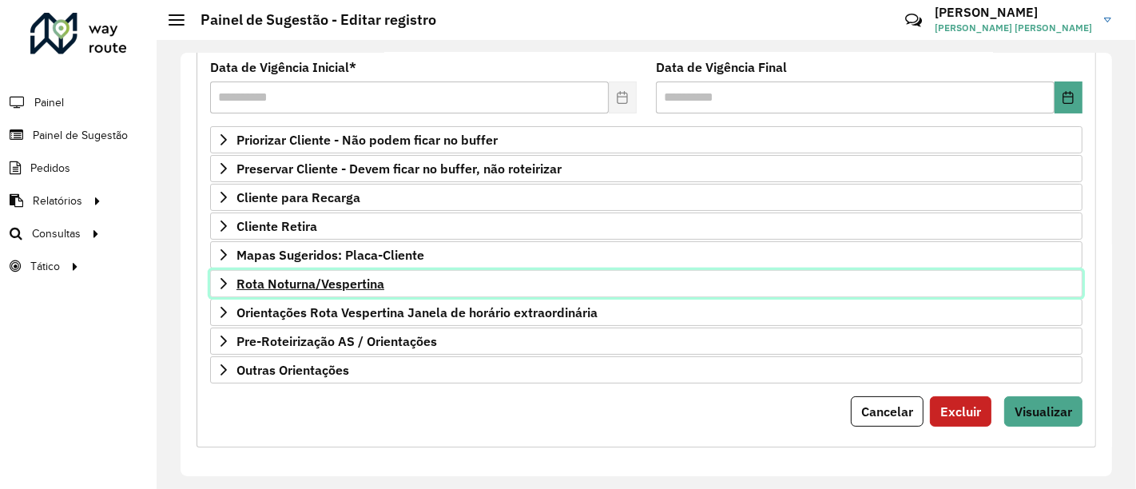
click at [495, 287] on link "Rota Noturna/Vespertina" at bounding box center [646, 283] width 873 height 27
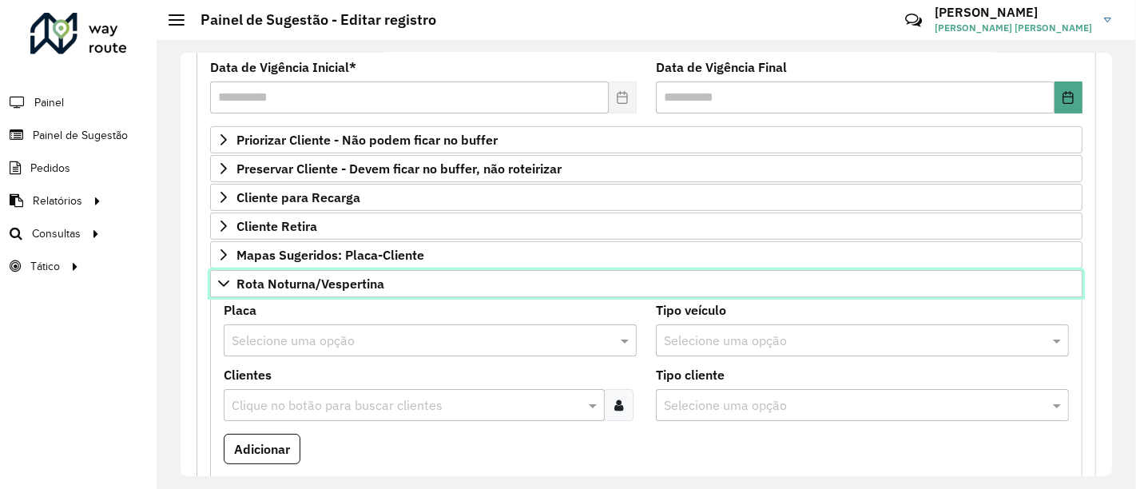
scroll to position [481, 0]
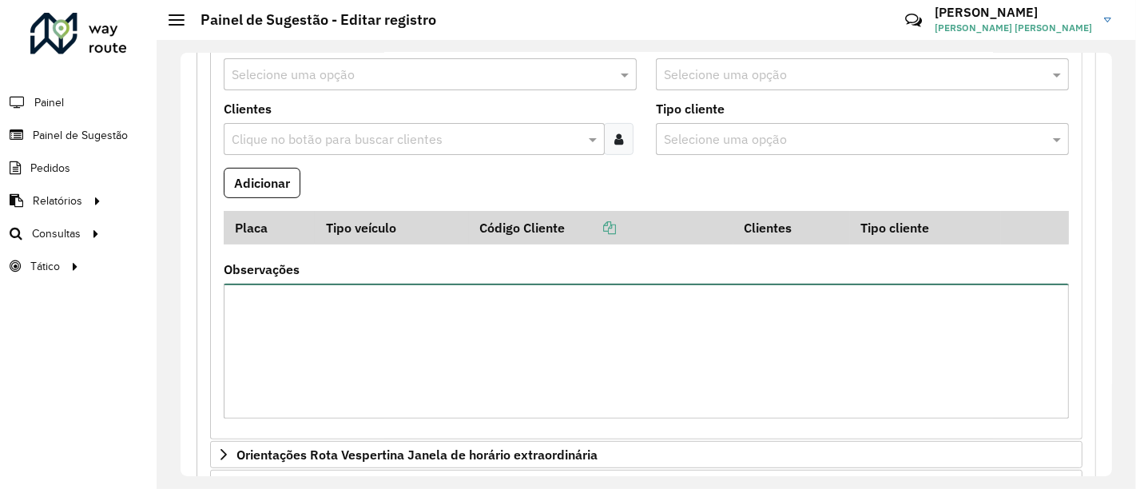
click at [463, 341] on textarea "Observações" at bounding box center [646, 351] width 845 height 135
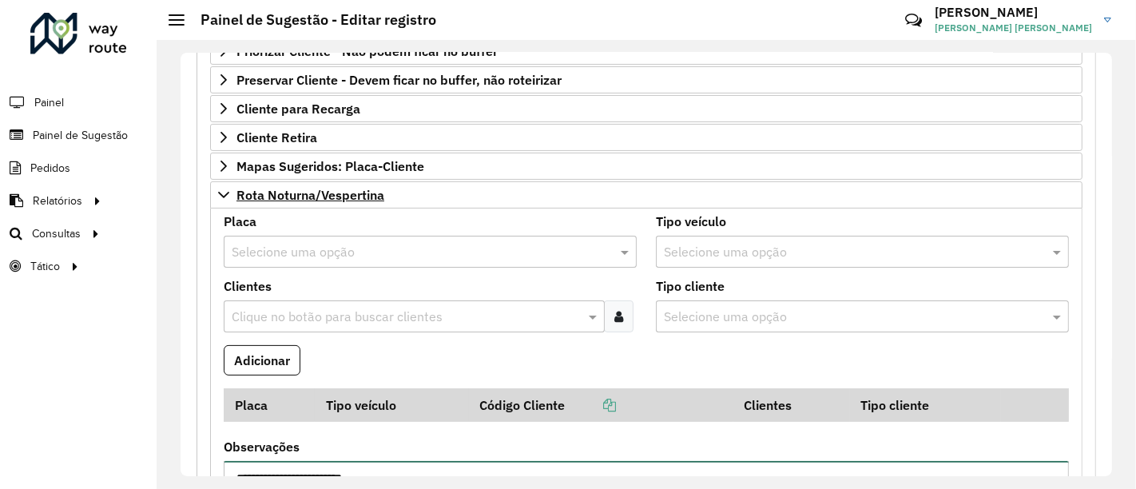
type textarea "**********"
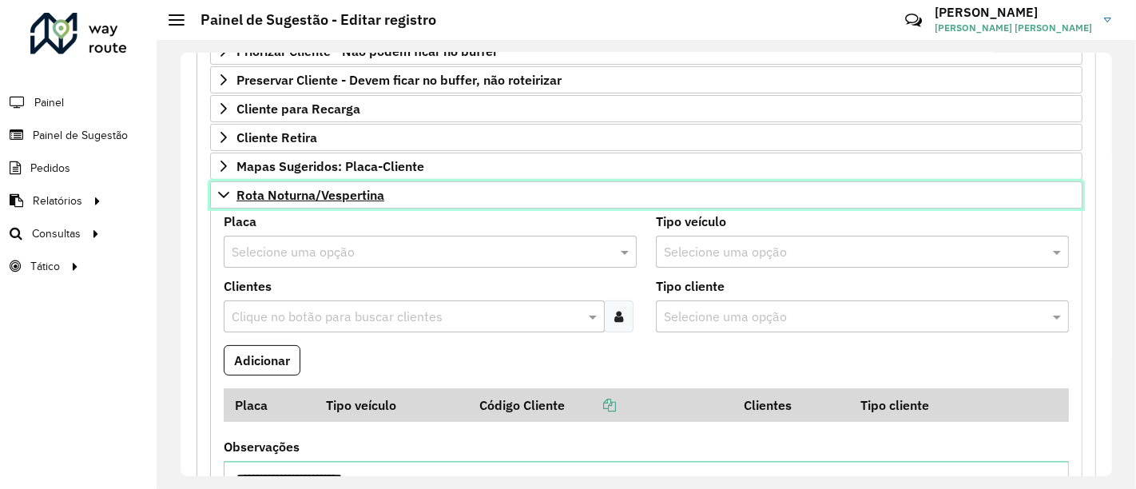
click at [360, 199] on link "Rota Noturna/Vespertina" at bounding box center [646, 194] width 873 height 27
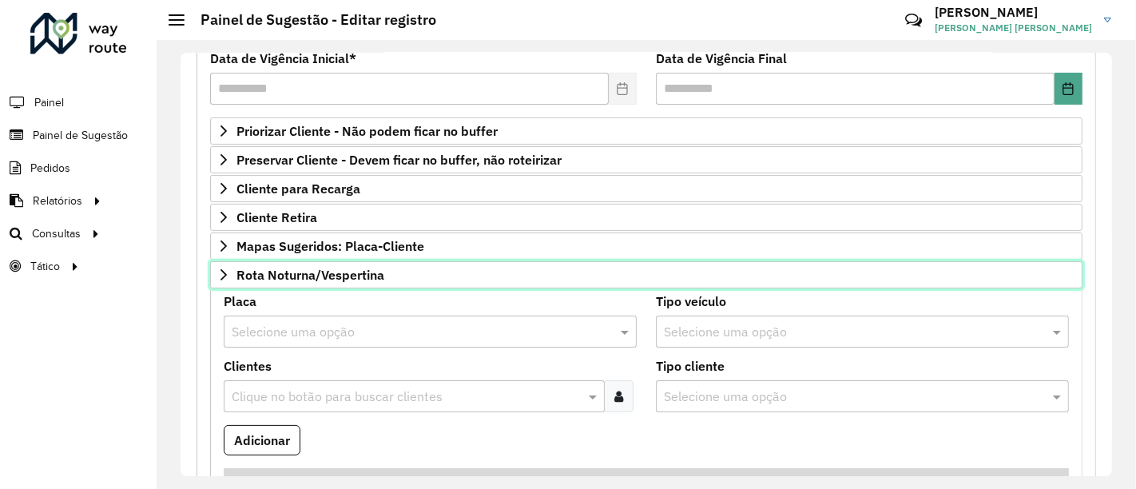
scroll to position [215, 0]
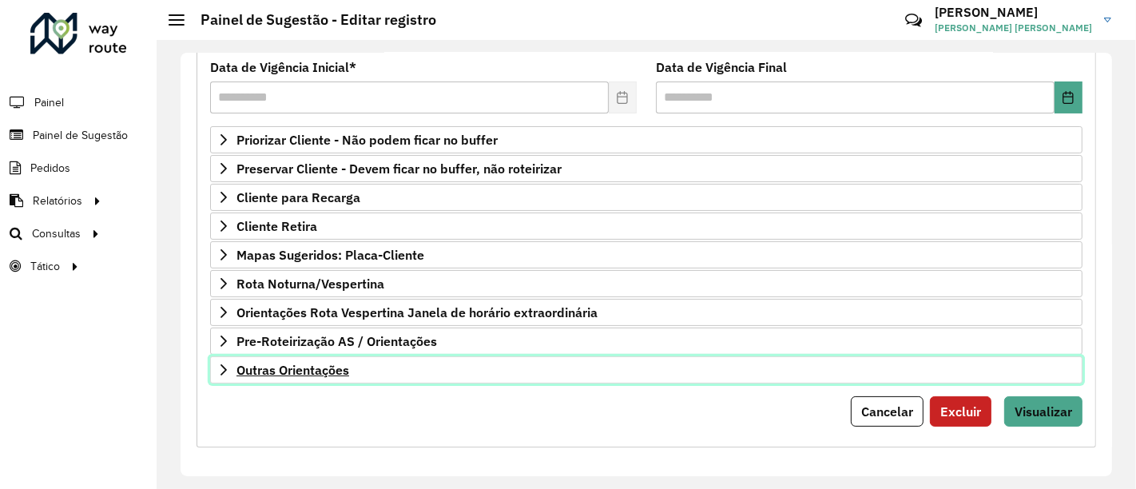
click at [324, 375] on link "Outras Orientações" at bounding box center [646, 369] width 873 height 27
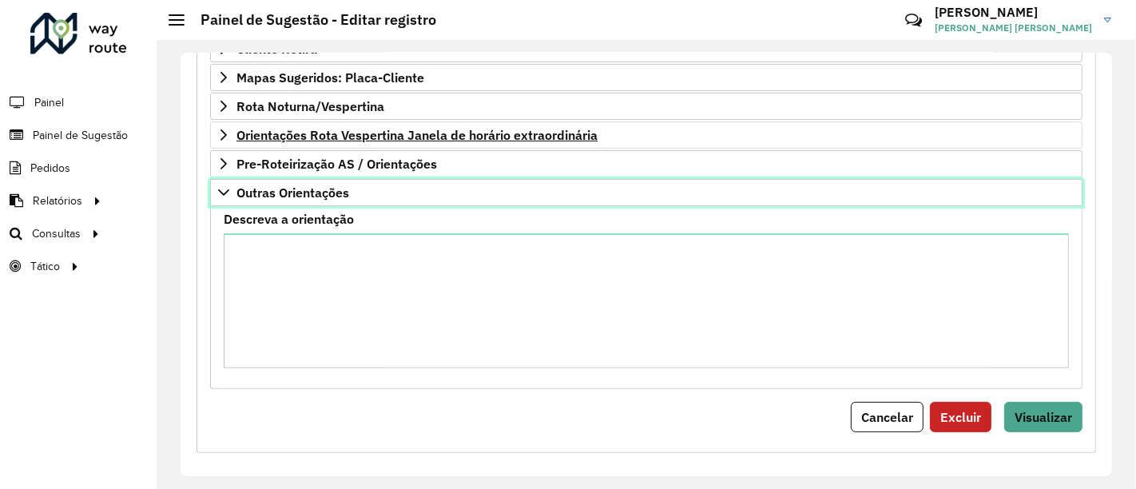
scroll to position [398, 0]
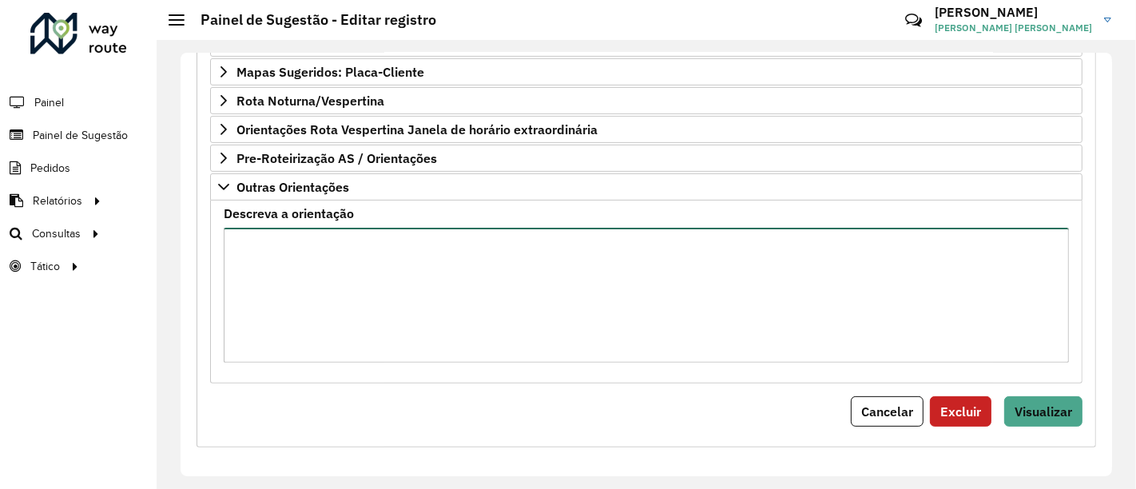
click at [417, 262] on textarea "Descreva a orientação" at bounding box center [646, 295] width 845 height 135
click at [417, 255] on textarea "**********" at bounding box center [646, 295] width 845 height 135
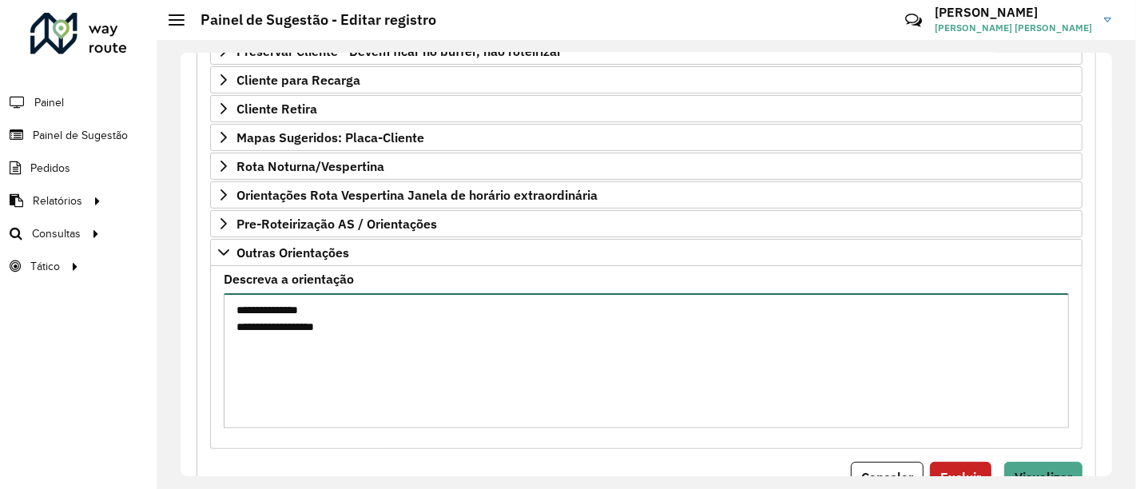
scroll to position [309, 0]
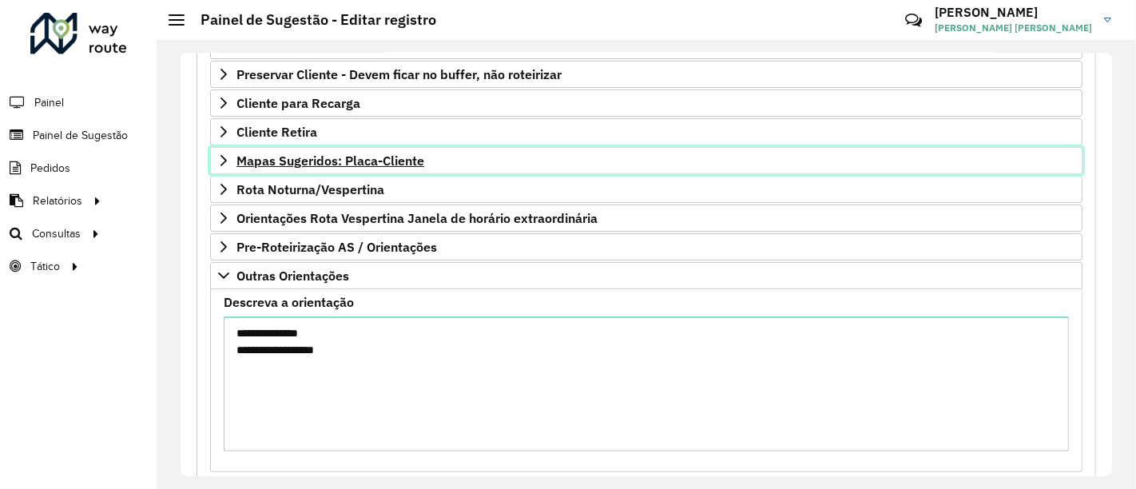
click at [436, 161] on link "Mapas Sugeridos: Placa-Cliente" at bounding box center [646, 160] width 873 height 27
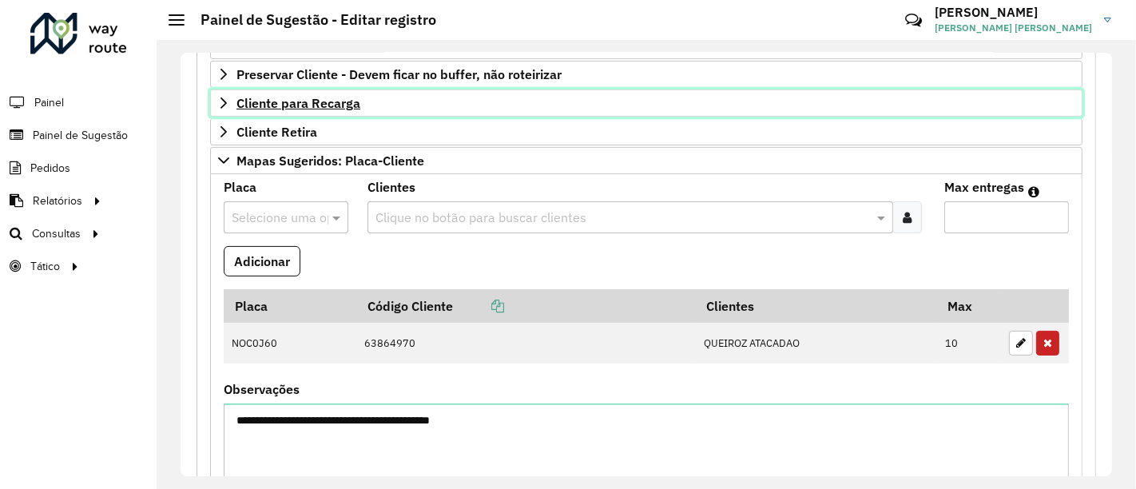
click at [385, 98] on link "Cliente para Recarga" at bounding box center [646, 103] width 873 height 27
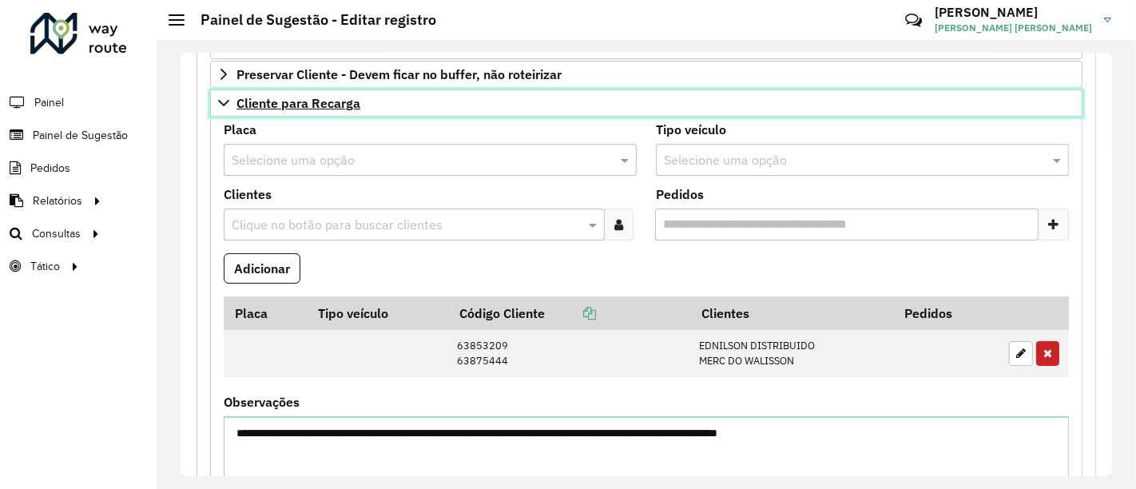
click at [385, 98] on link "Cliente para Recarga" at bounding box center [646, 103] width 873 height 27
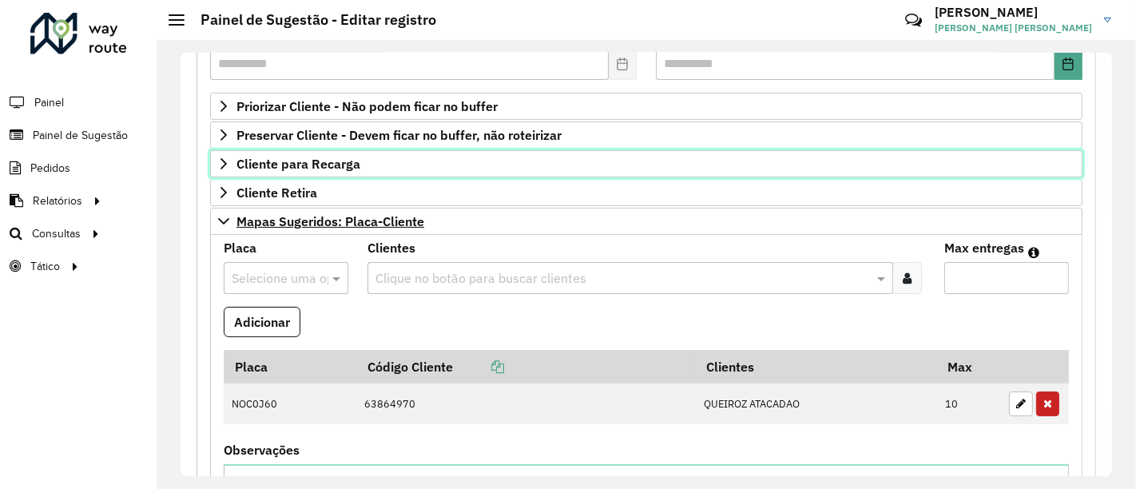
scroll to position [221, 0]
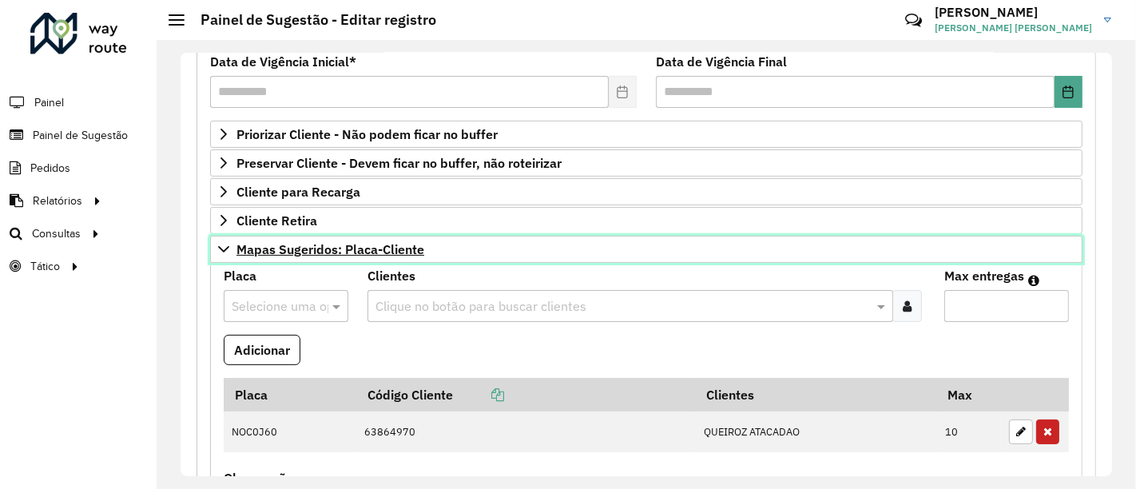
click at [398, 243] on span "Mapas Sugeridos: Placa-Cliente" at bounding box center [331, 249] width 188 height 13
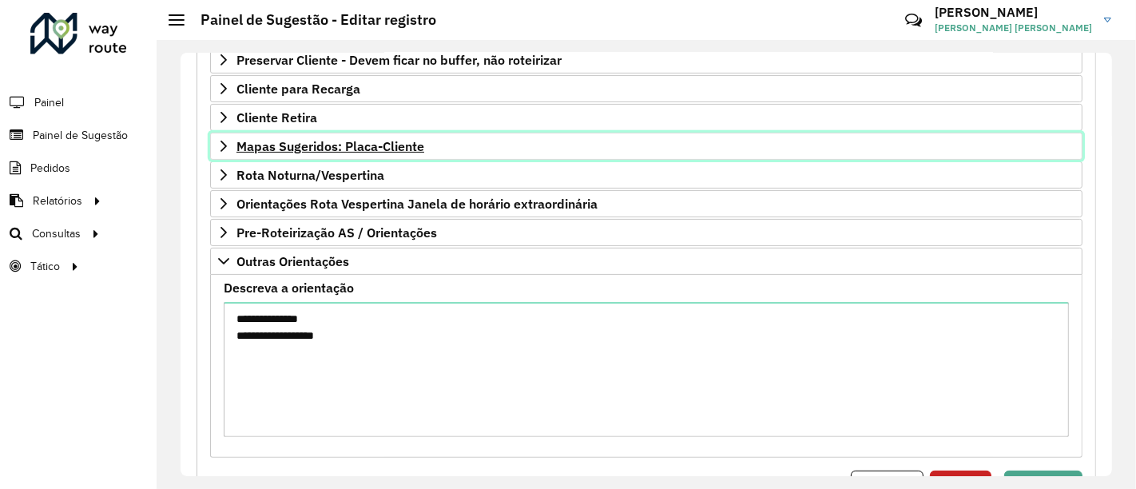
scroll to position [398, 0]
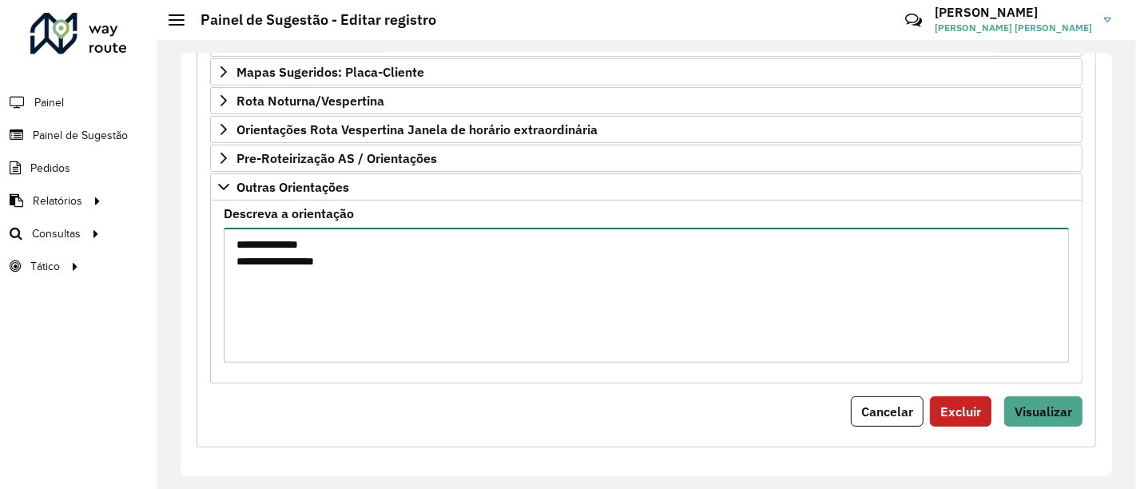
click at [434, 261] on textarea "**********" at bounding box center [646, 295] width 845 height 135
type textarea "**********"
click at [1068, 405] on button "Visualizar" at bounding box center [1043, 411] width 78 height 30
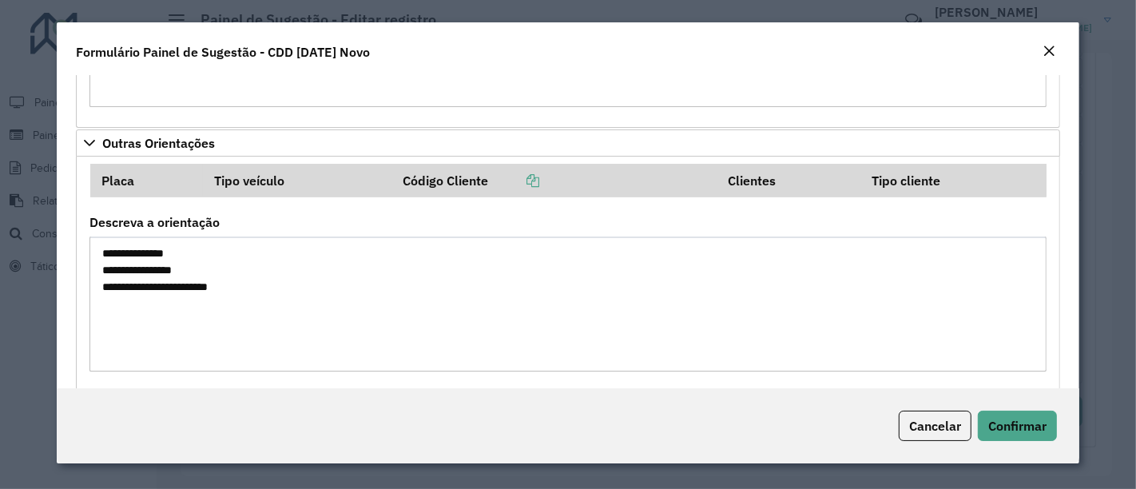
scroll to position [1744, 0]
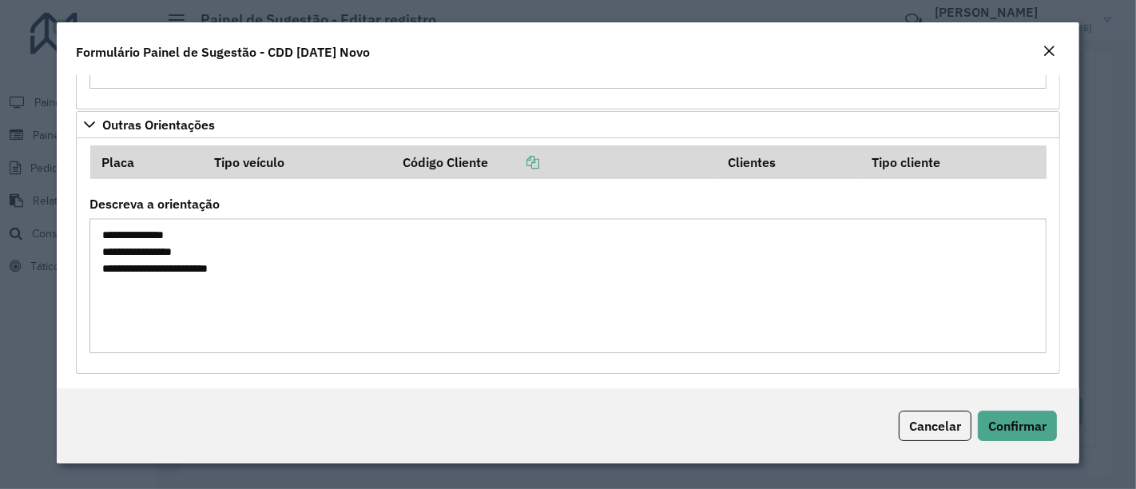
click at [1040, 451] on div "Cancelar Confirmar" at bounding box center [568, 425] width 1023 height 75
click at [1032, 433] on span "Confirmar" at bounding box center [1017, 426] width 58 height 16
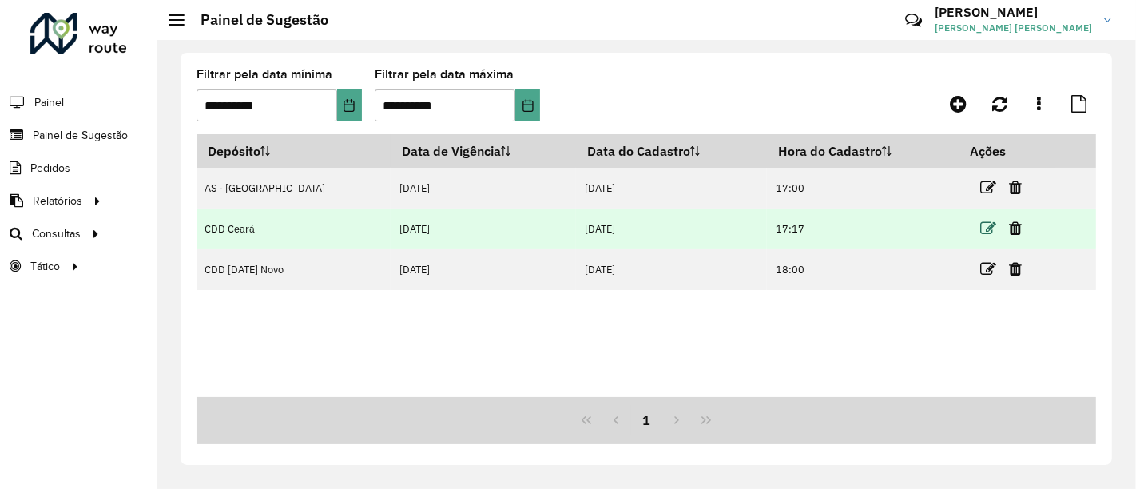
click at [981, 221] on icon at bounding box center [989, 229] width 16 height 16
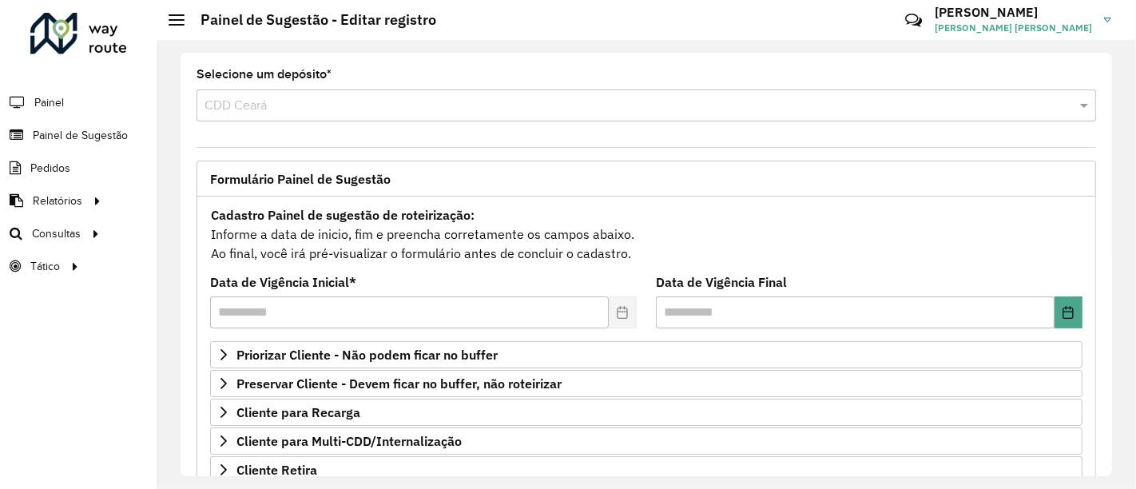
scroll to position [89, 0]
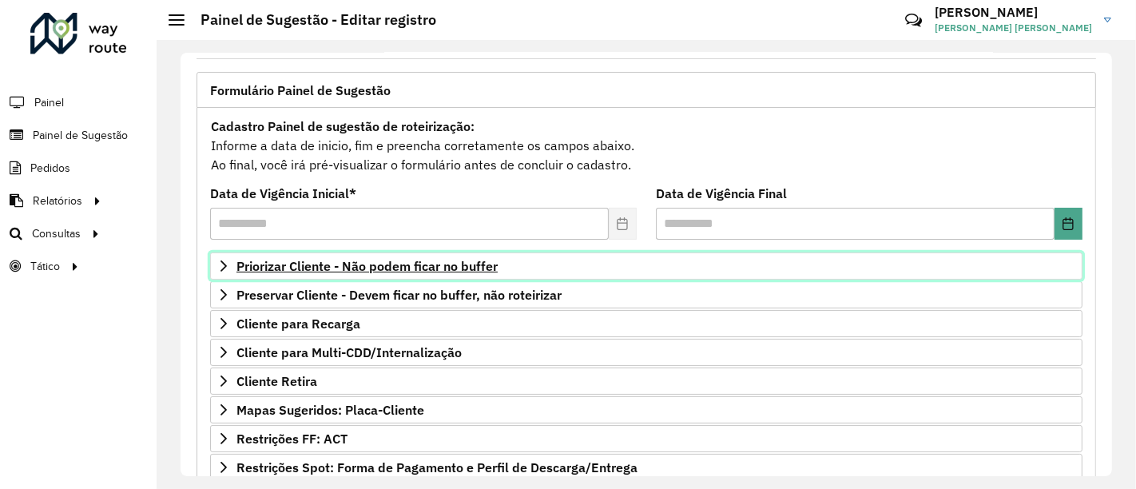
click at [464, 265] on span "Priorizar Cliente - Não podem ficar no buffer" at bounding box center [367, 266] width 261 height 13
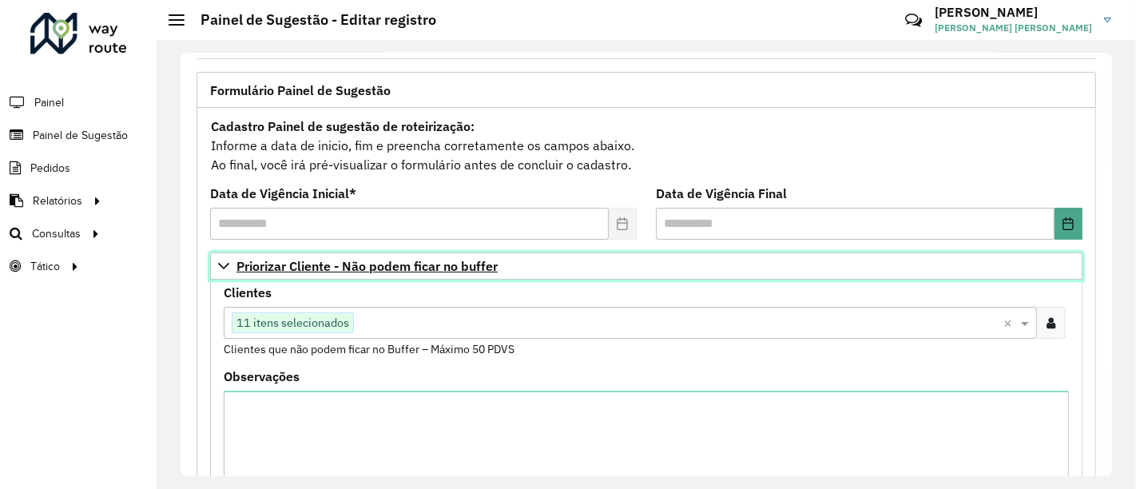
click at [464, 265] on span "Priorizar Cliente - Não podem ficar no buffer" at bounding box center [367, 266] width 261 height 13
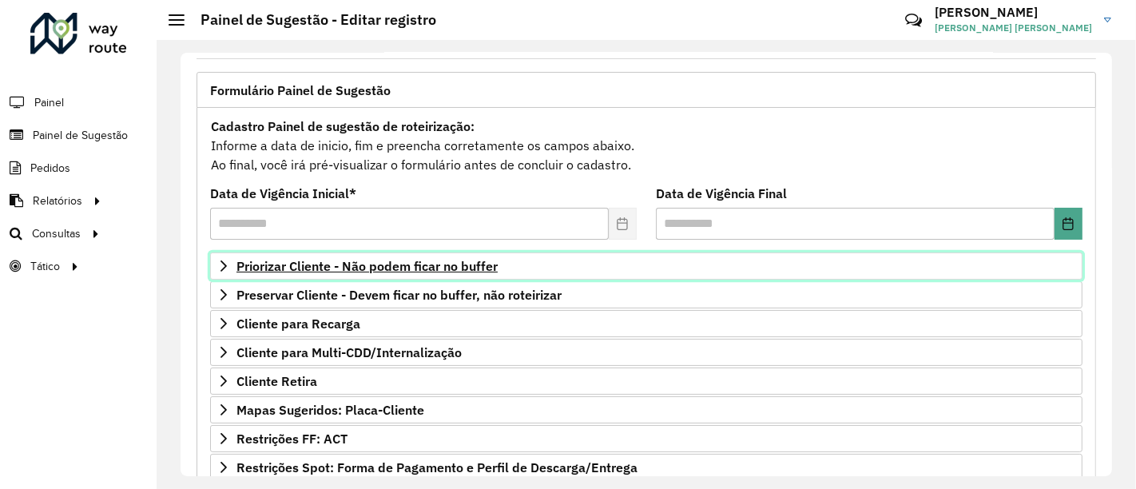
scroll to position [177, 0]
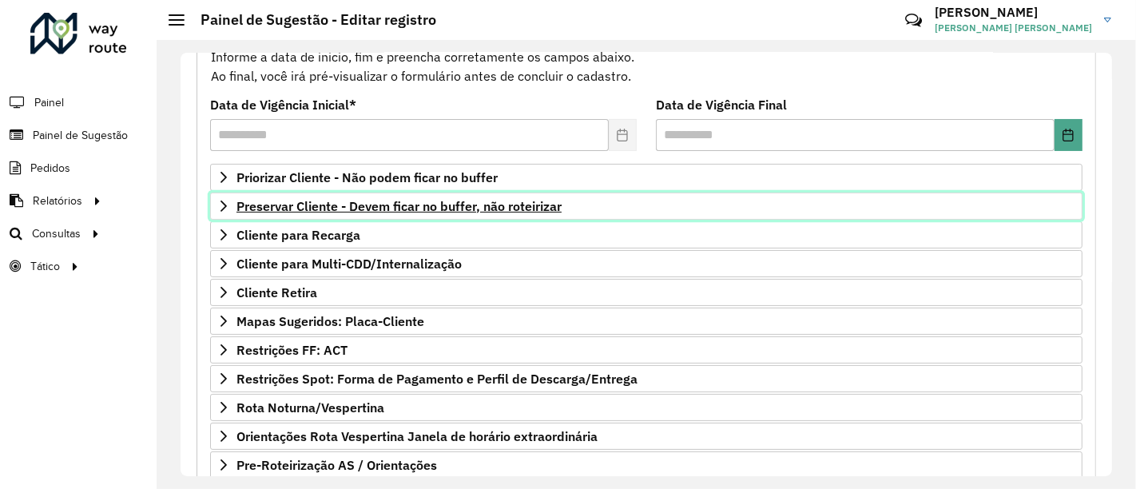
click at [466, 201] on span "Preservar Cliente - Devem ficar no buffer, não roteirizar" at bounding box center [399, 206] width 325 height 13
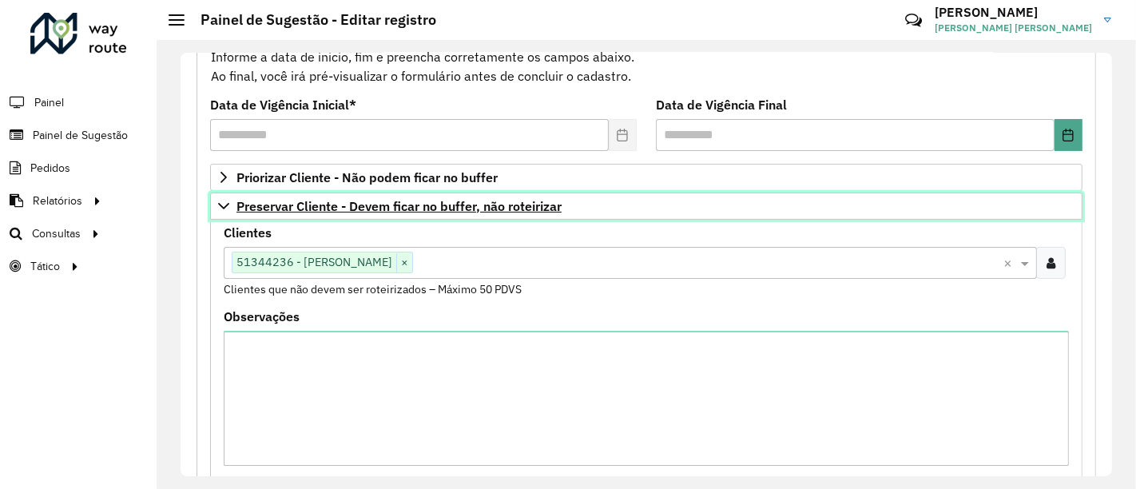
click at [466, 201] on span "Preservar Cliente - Devem ficar no buffer, não roteirizar" at bounding box center [399, 206] width 325 height 13
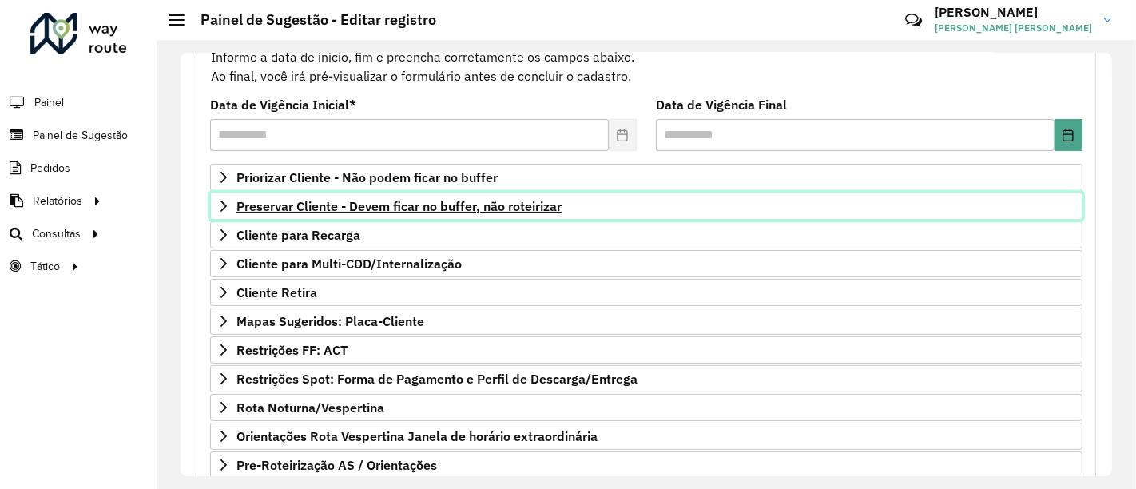
scroll to position [266, 0]
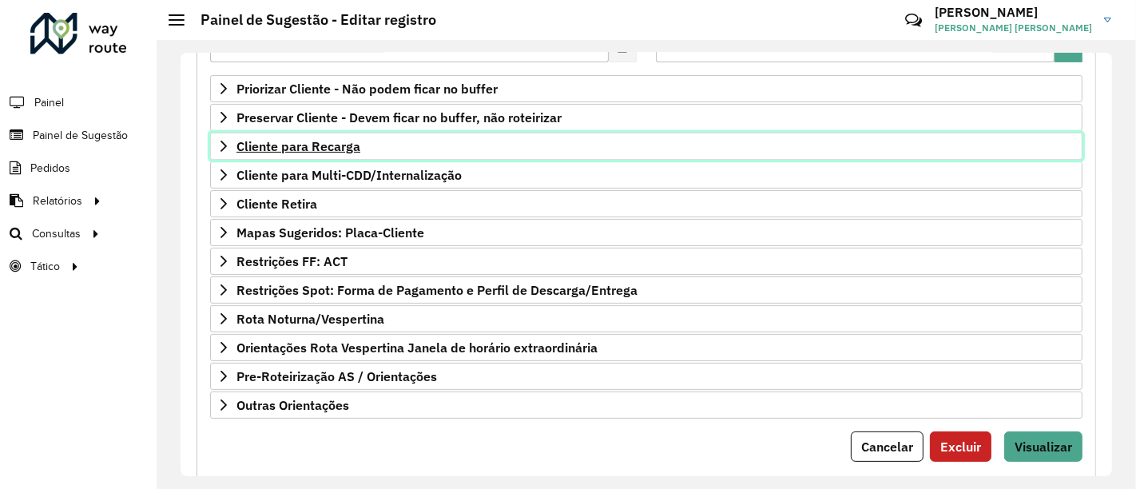
click at [432, 151] on link "Cliente para Recarga" at bounding box center [646, 146] width 873 height 27
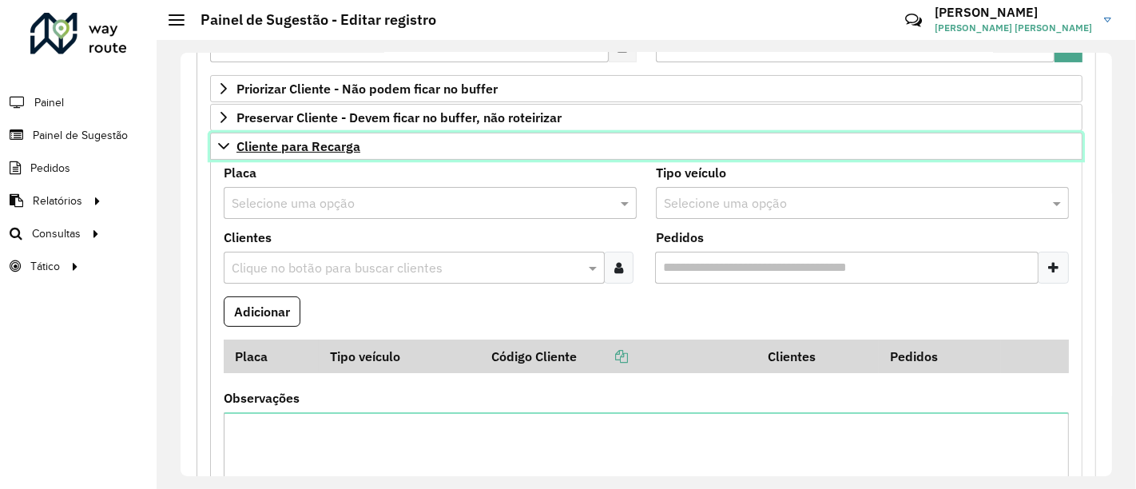
click at [432, 151] on link "Cliente para Recarga" at bounding box center [646, 146] width 873 height 27
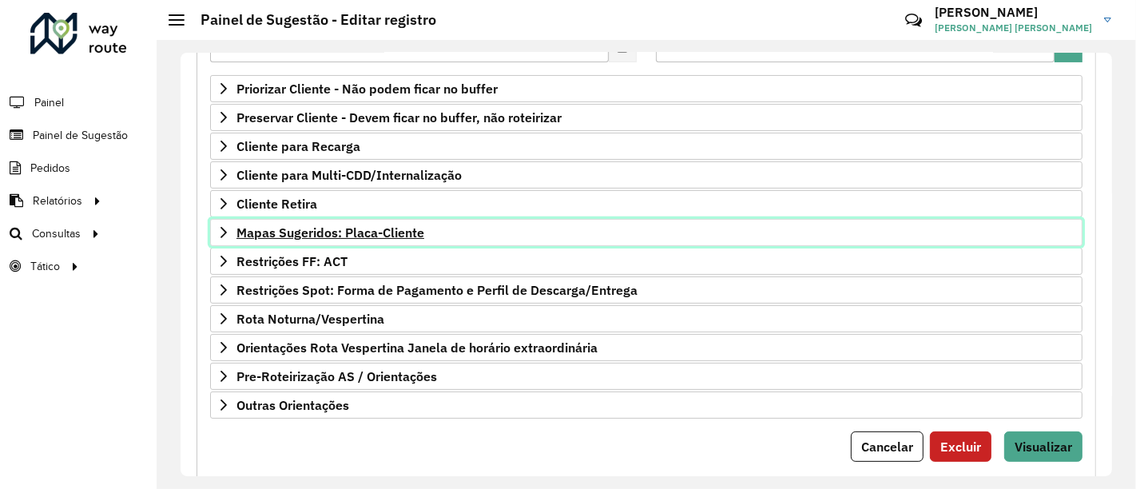
click at [411, 227] on span "Mapas Sugeridos: Placa-Cliente" at bounding box center [331, 232] width 188 height 13
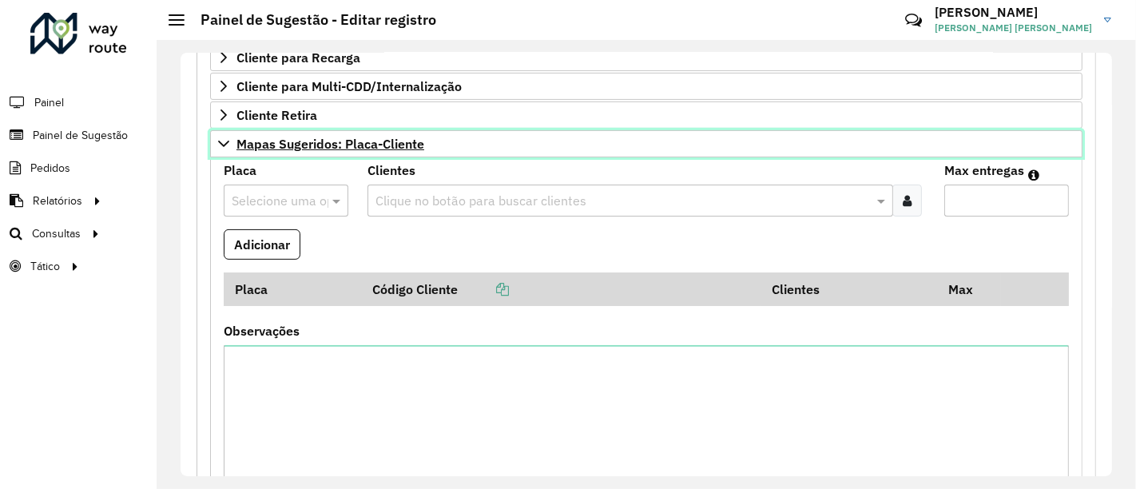
click at [428, 145] on link "Mapas Sugeridos: Placa-Cliente" at bounding box center [646, 143] width 873 height 27
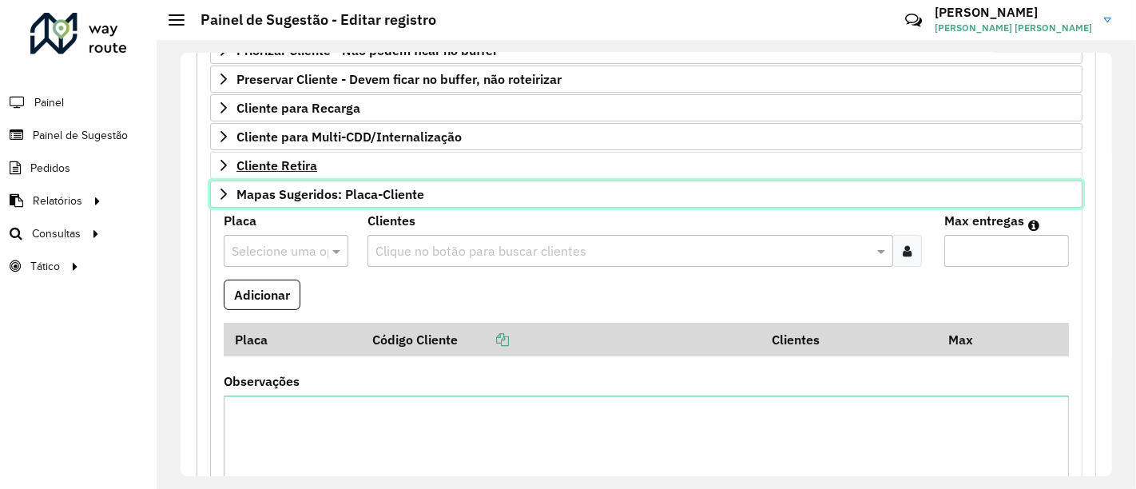
scroll to position [300, 0]
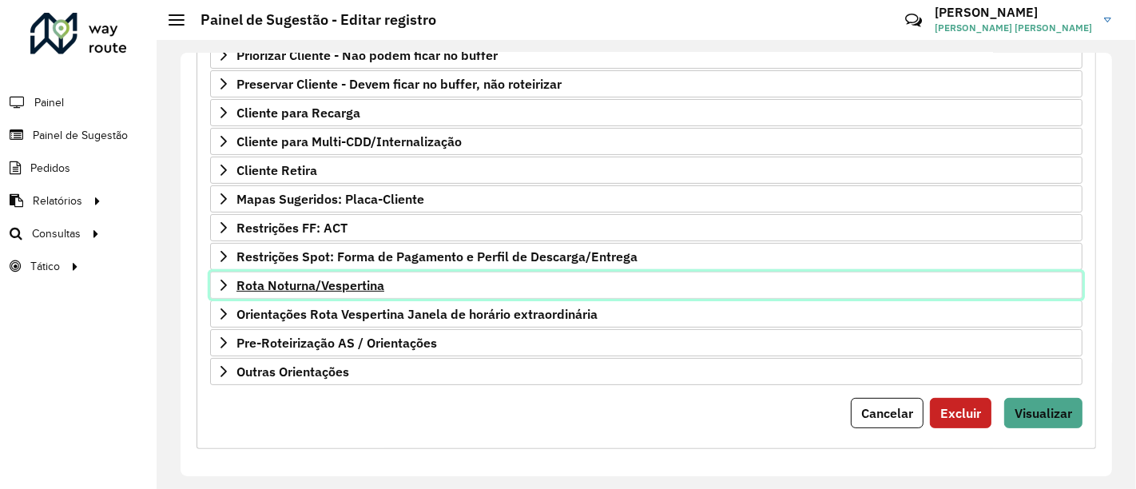
click at [408, 275] on link "Rota Noturna/Vespertina" at bounding box center [646, 285] width 873 height 27
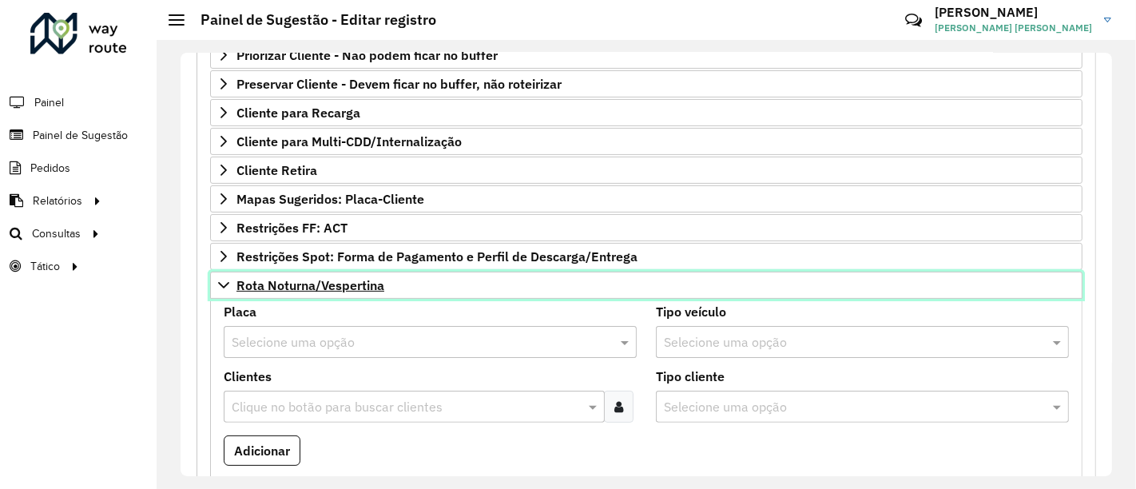
scroll to position [388, 0]
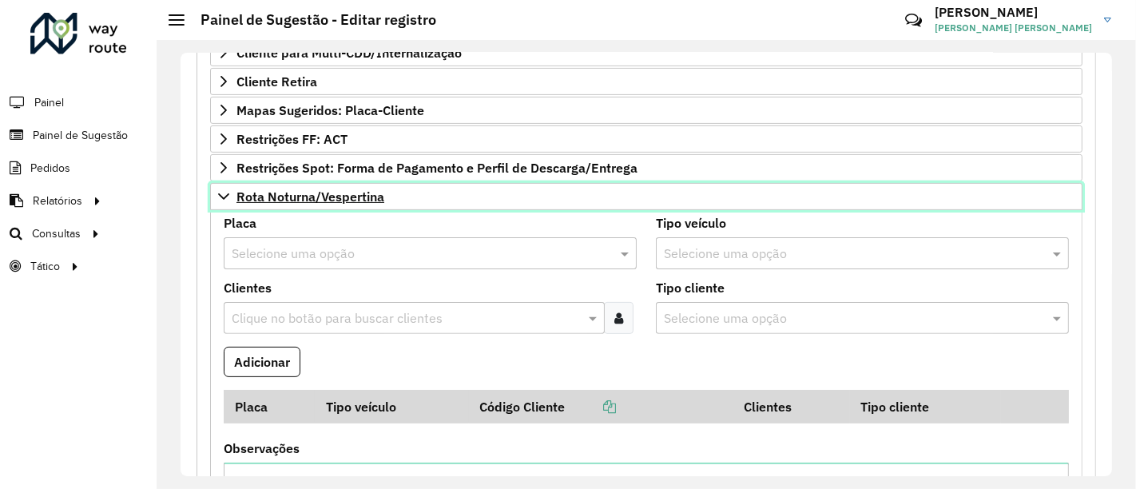
click at [406, 189] on link "Rota Noturna/Vespertina" at bounding box center [646, 196] width 873 height 27
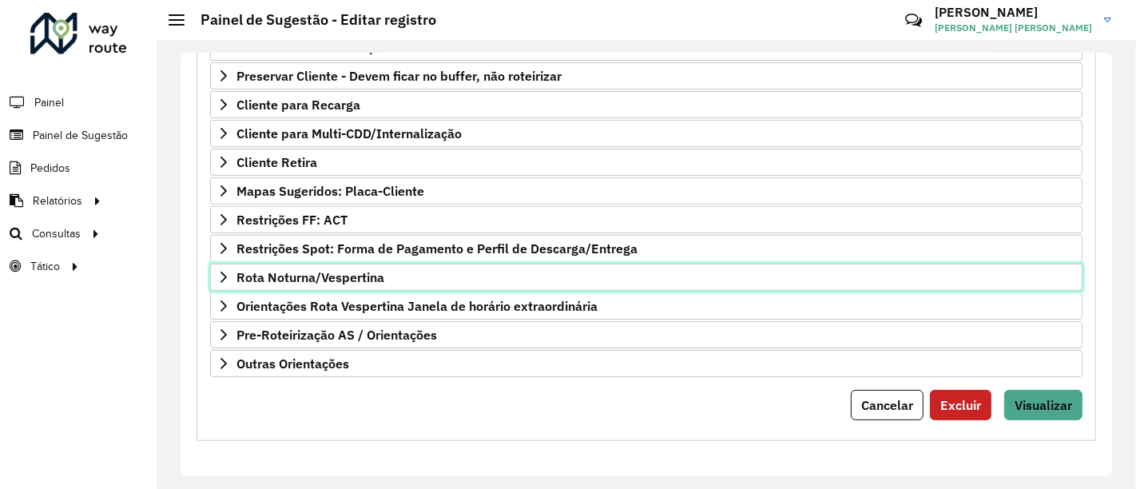
scroll to position [300, 0]
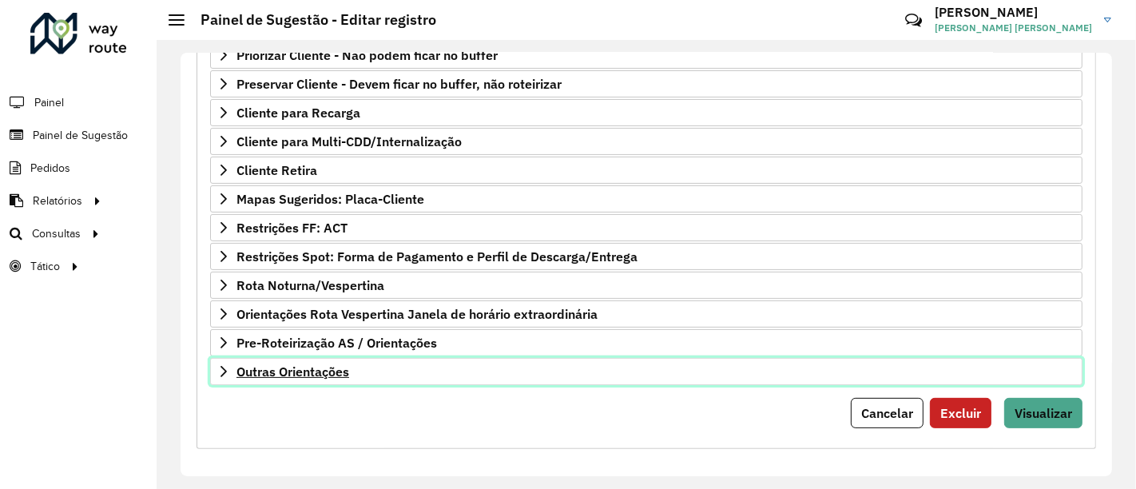
click at [369, 360] on link "Outras Orientações" at bounding box center [646, 371] width 873 height 27
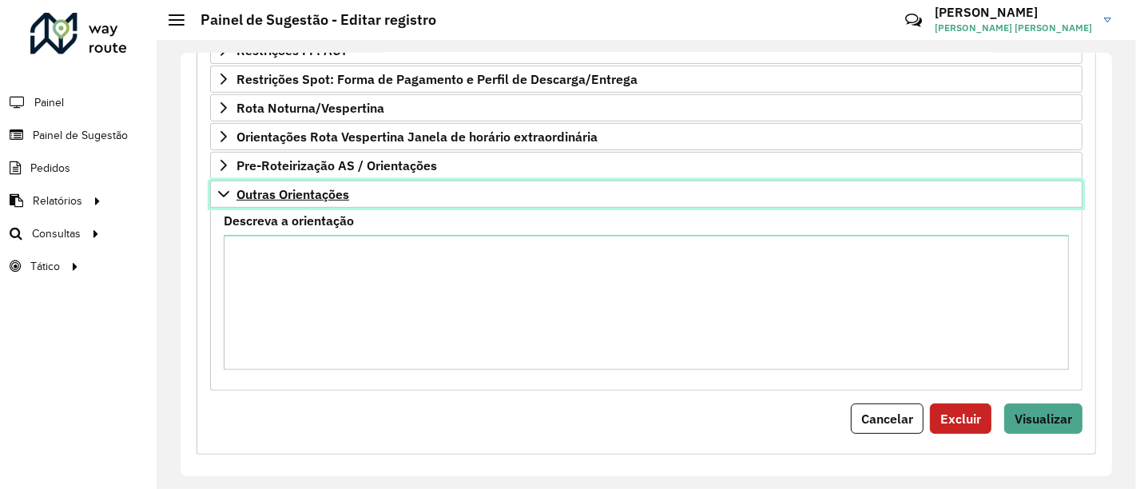
scroll to position [388, 0]
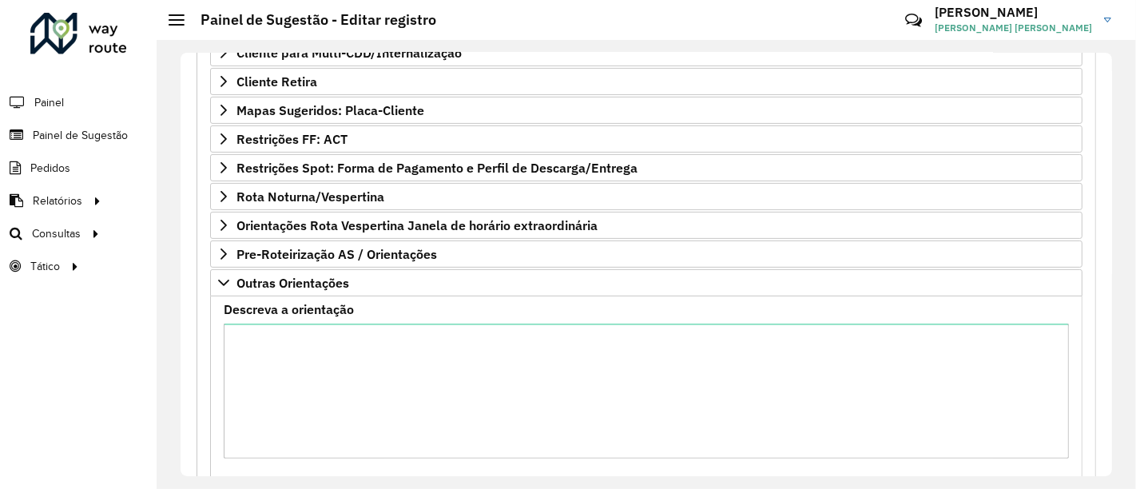
click at [385, 304] on div "Descreva a orientação" at bounding box center [646, 381] width 845 height 155
click at [337, 303] on label "Descreva a orientação" at bounding box center [289, 309] width 130 height 19
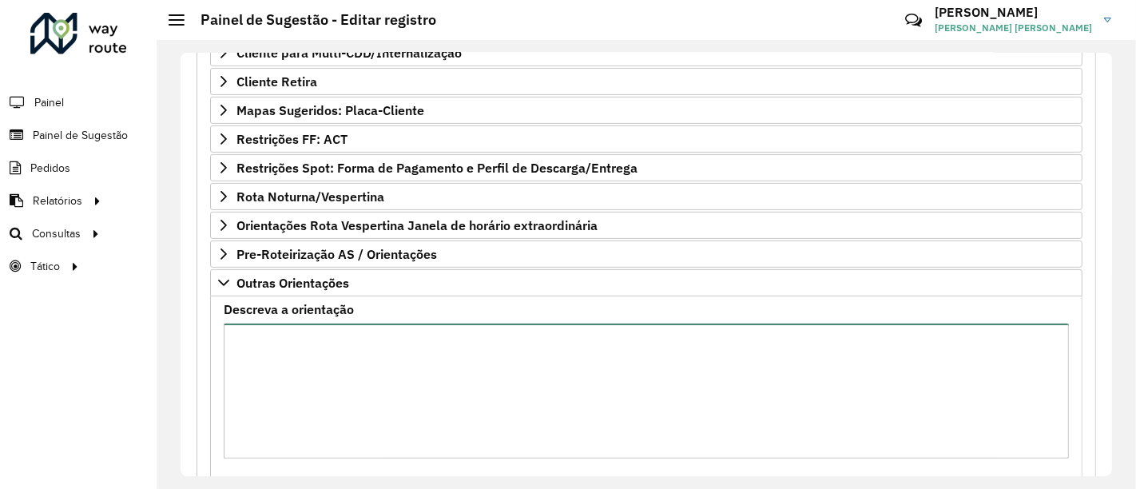
click at [337, 324] on textarea "Descreva a orientação" at bounding box center [646, 391] width 845 height 135
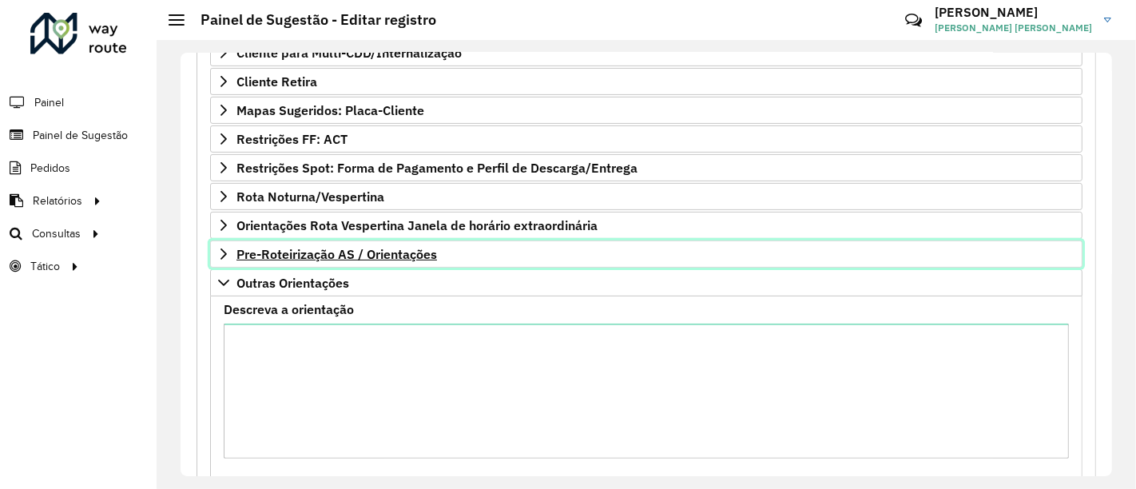
click at [405, 251] on span "Pre-Roteirização AS / Orientações" at bounding box center [337, 254] width 201 height 13
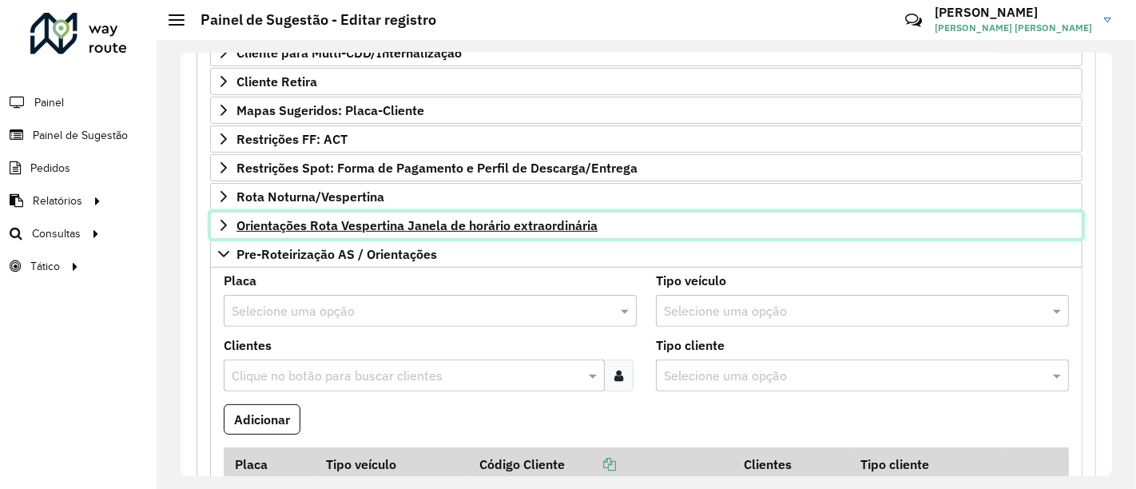
click at [439, 219] on span "Orientações Rota Vespertina Janela de horário extraordinária" at bounding box center [417, 225] width 361 height 13
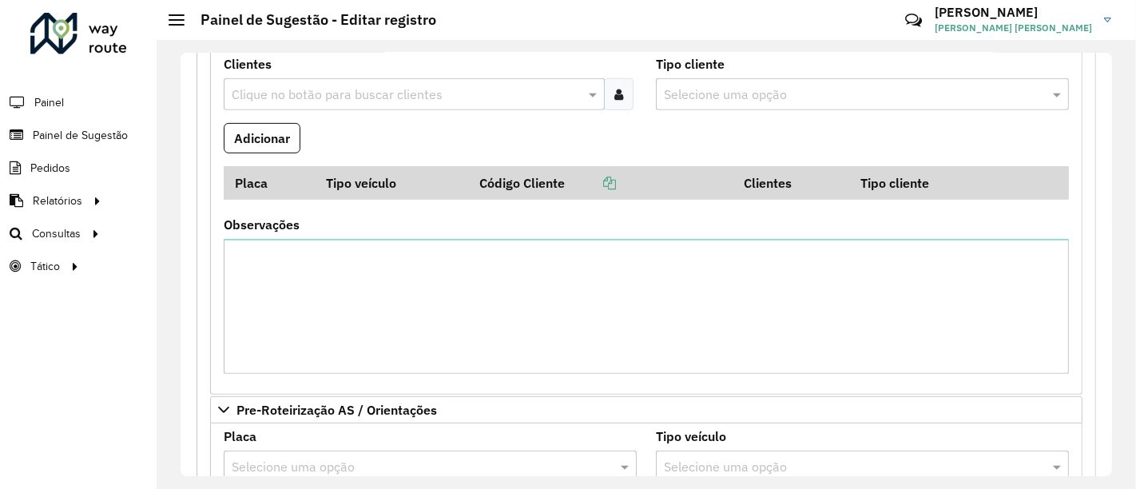
scroll to position [655, 0]
